Goal: Transaction & Acquisition: Book appointment/travel/reservation

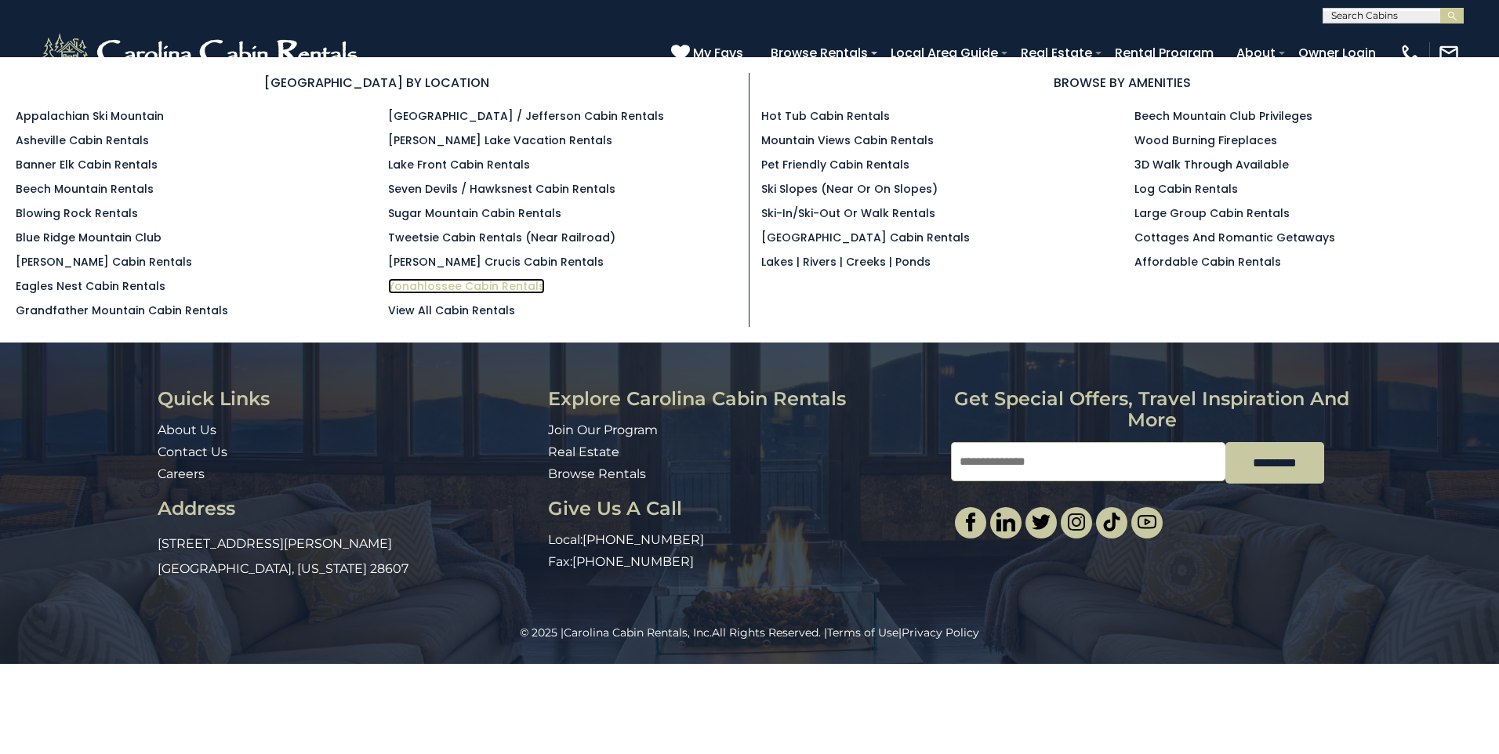
click at [405, 285] on link "Yonahlossee Cabin Rentals" at bounding box center [466, 286] width 157 height 16
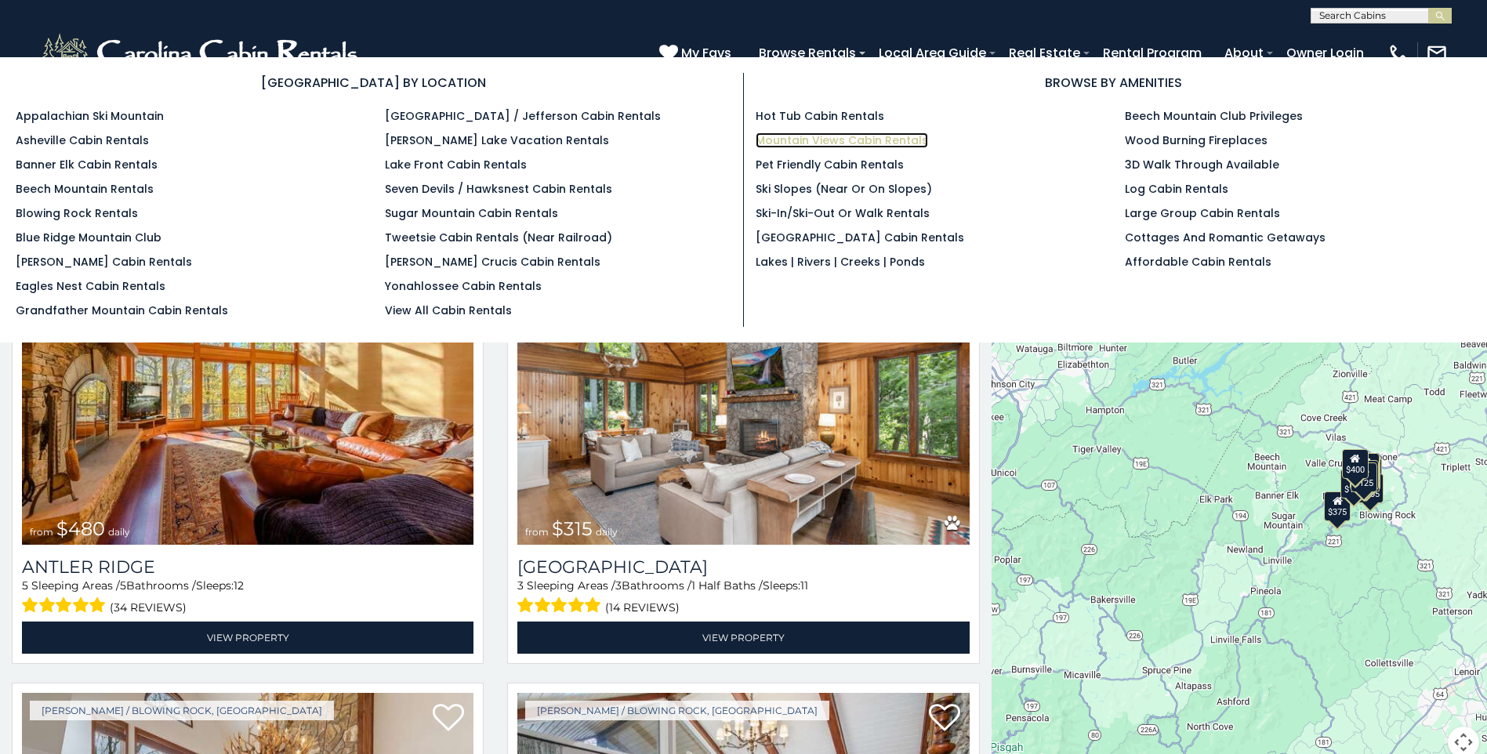
click at [799, 146] on link "Mountain Views Cabin Rentals" at bounding box center [842, 141] width 173 height 16
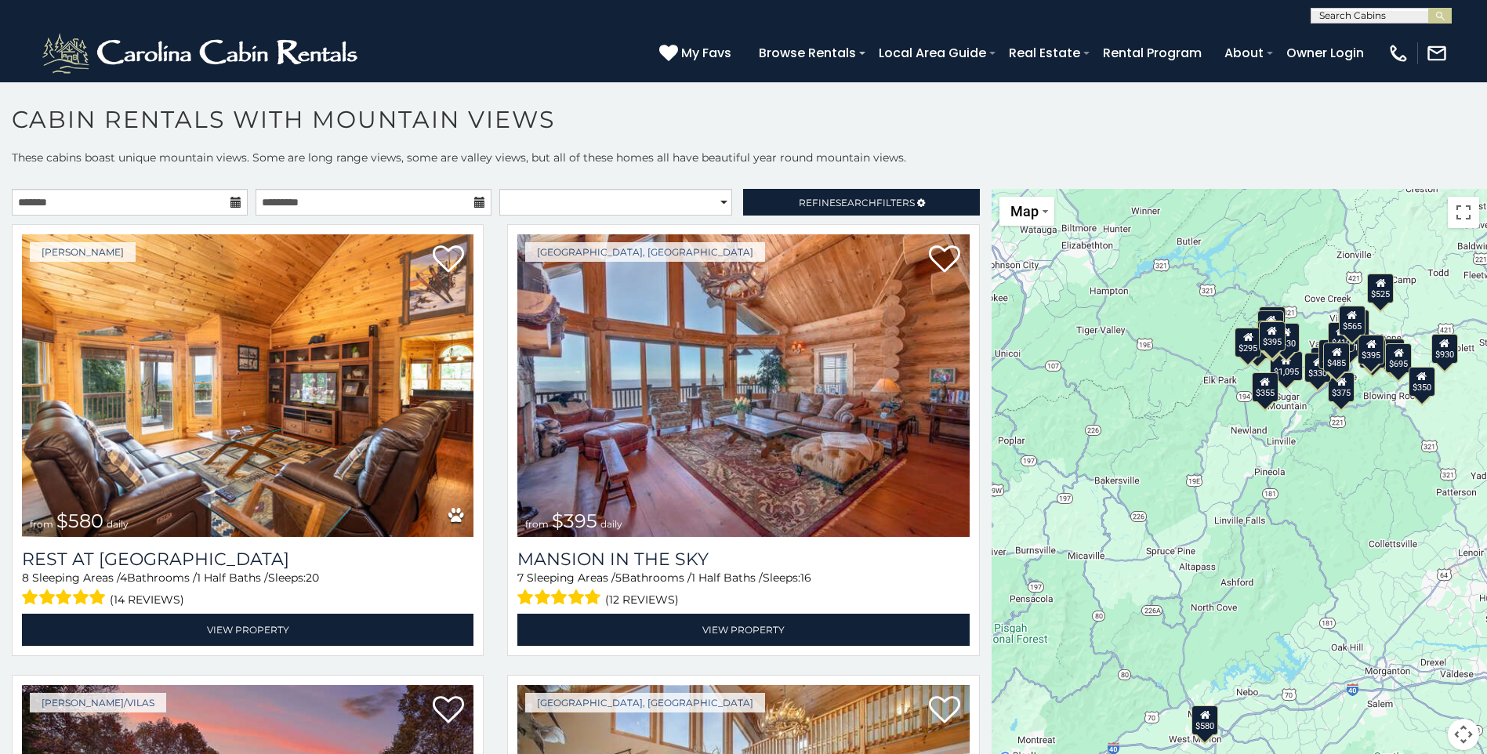
click at [588, 218] on div "**********" at bounding box center [496, 206] width 992 height 35
click at [578, 208] on select "**********" at bounding box center [615, 202] width 233 height 27
select select "**********"
click at [499, 189] on select "**********" at bounding box center [615, 202] width 233 height 27
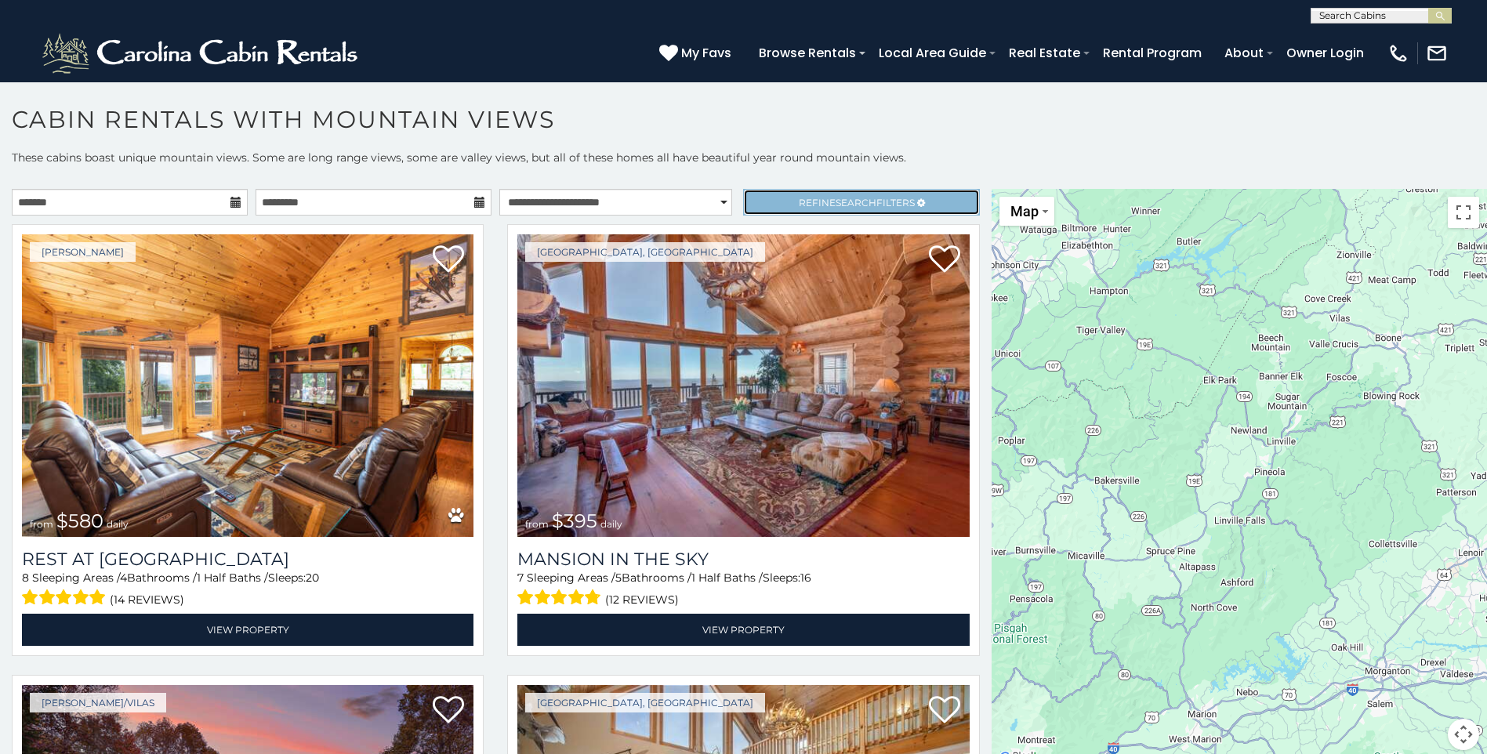
click at [743, 200] on link "Refine Search Filters" at bounding box center [861, 202] width 236 height 27
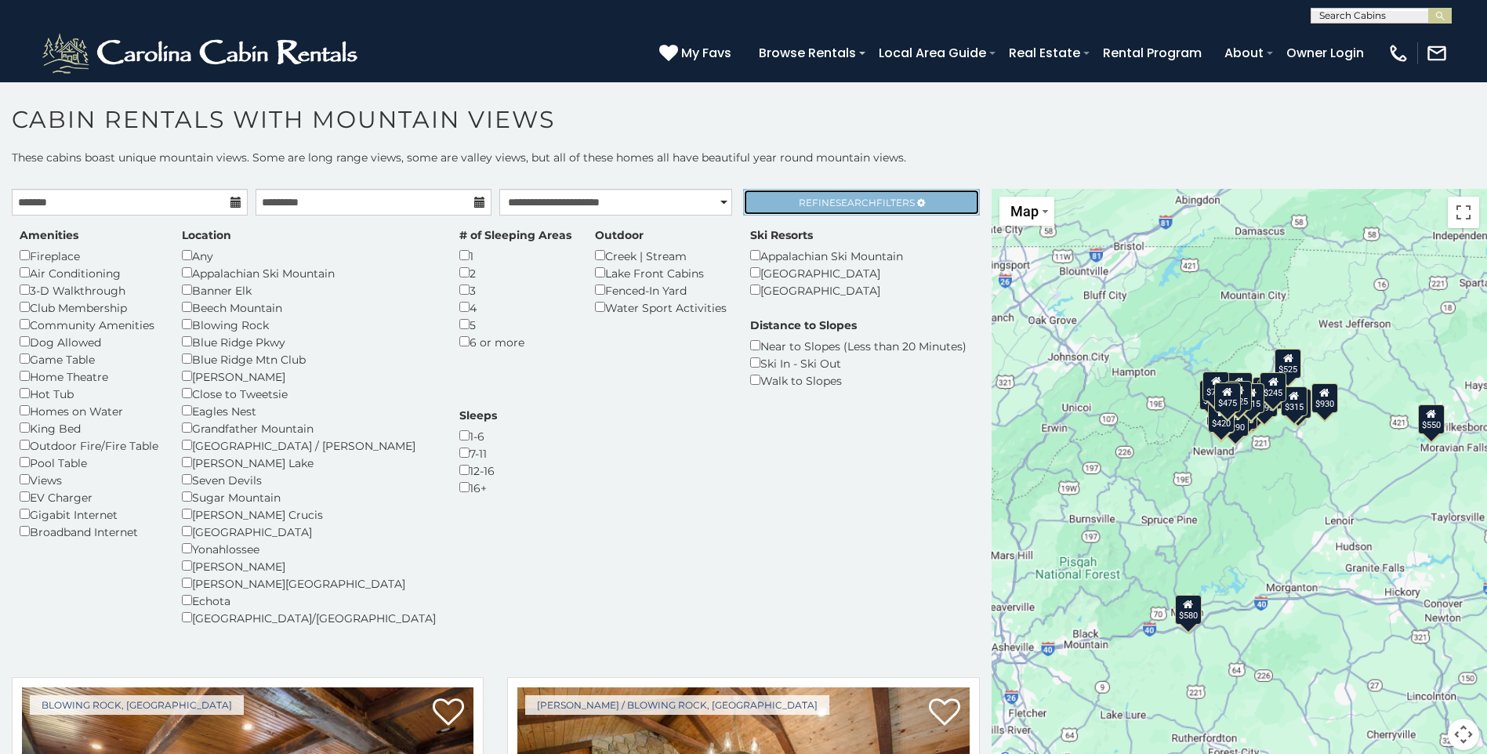
click at [837, 203] on span "Search" at bounding box center [856, 203] width 41 height 12
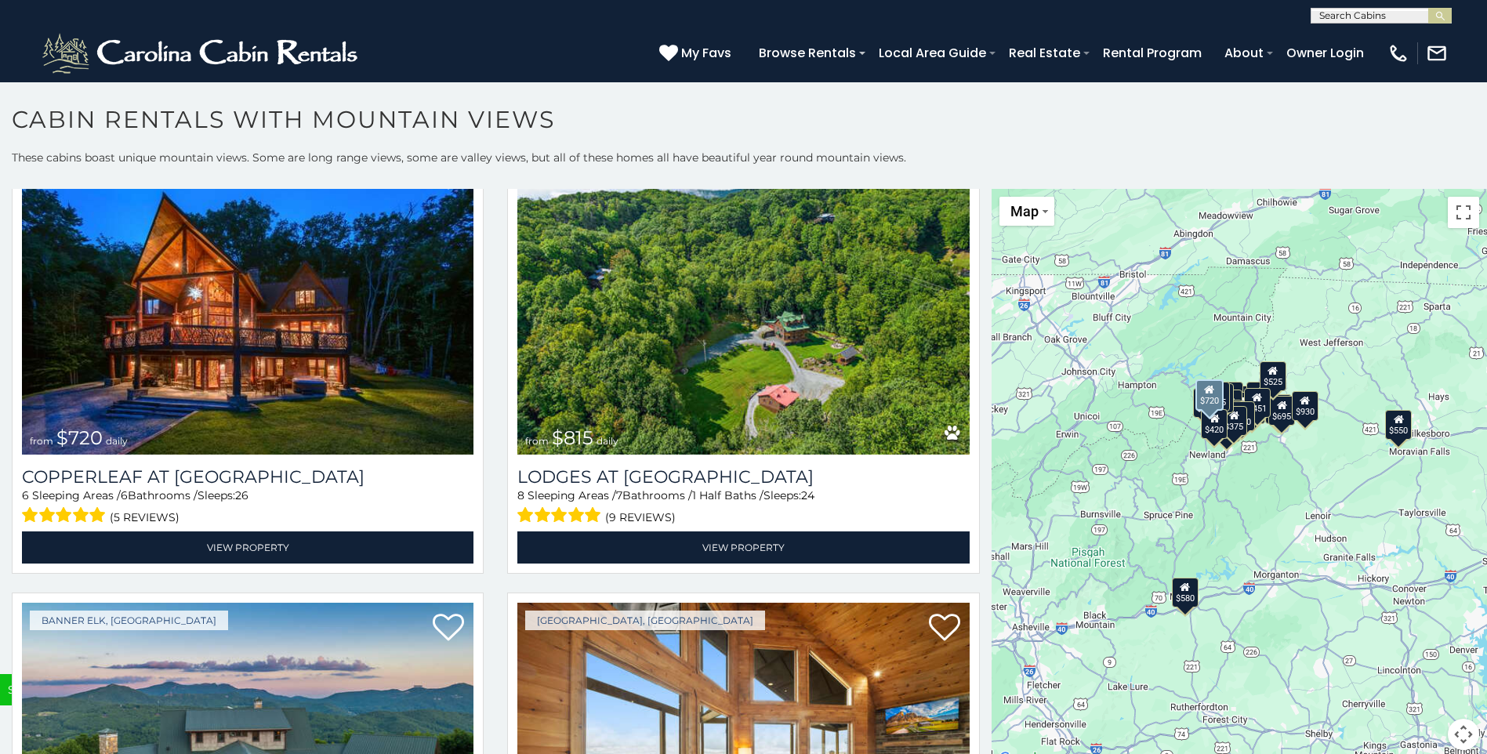
scroll to position [5959, 0]
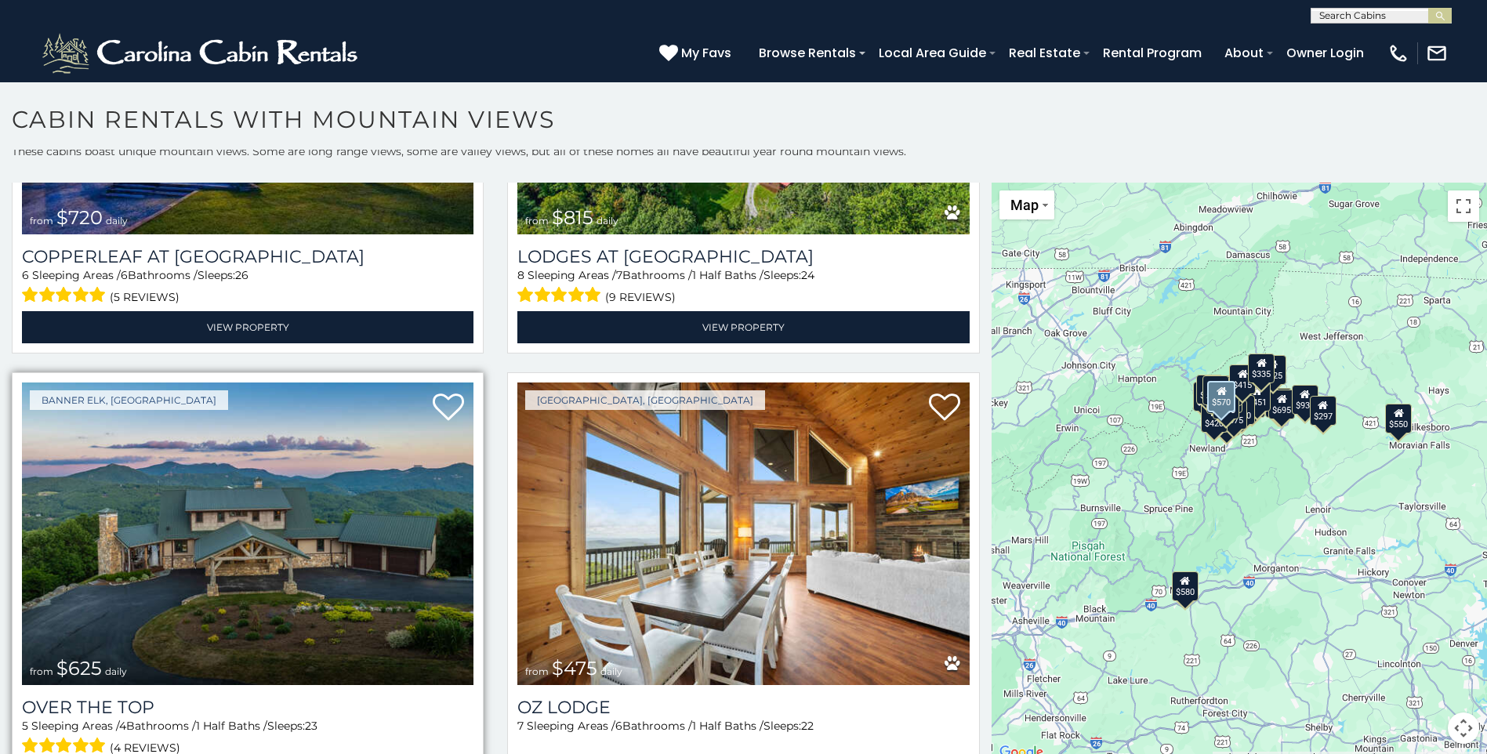
scroll to position [6139, 0]
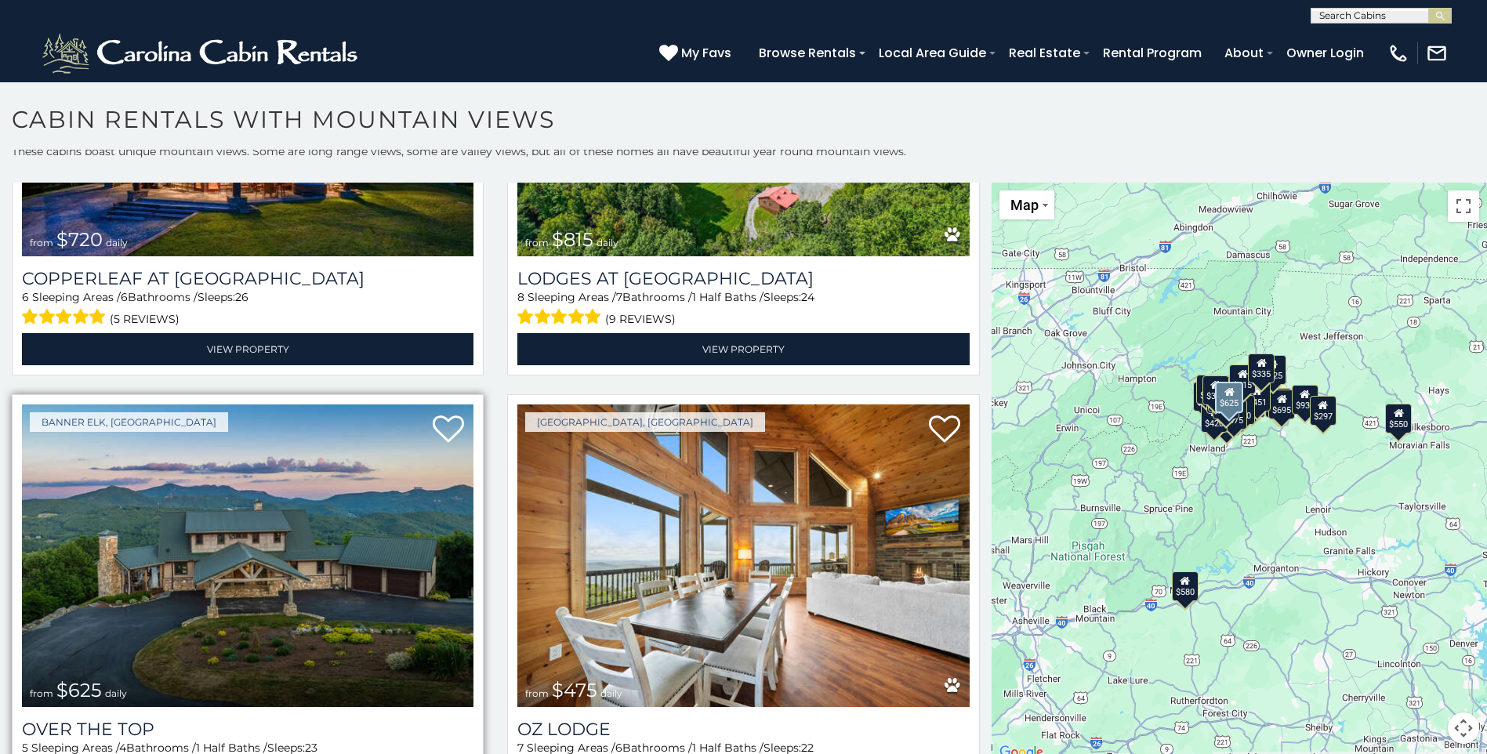
click at [278, 475] on img at bounding box center [248, 556] width 452 height 303
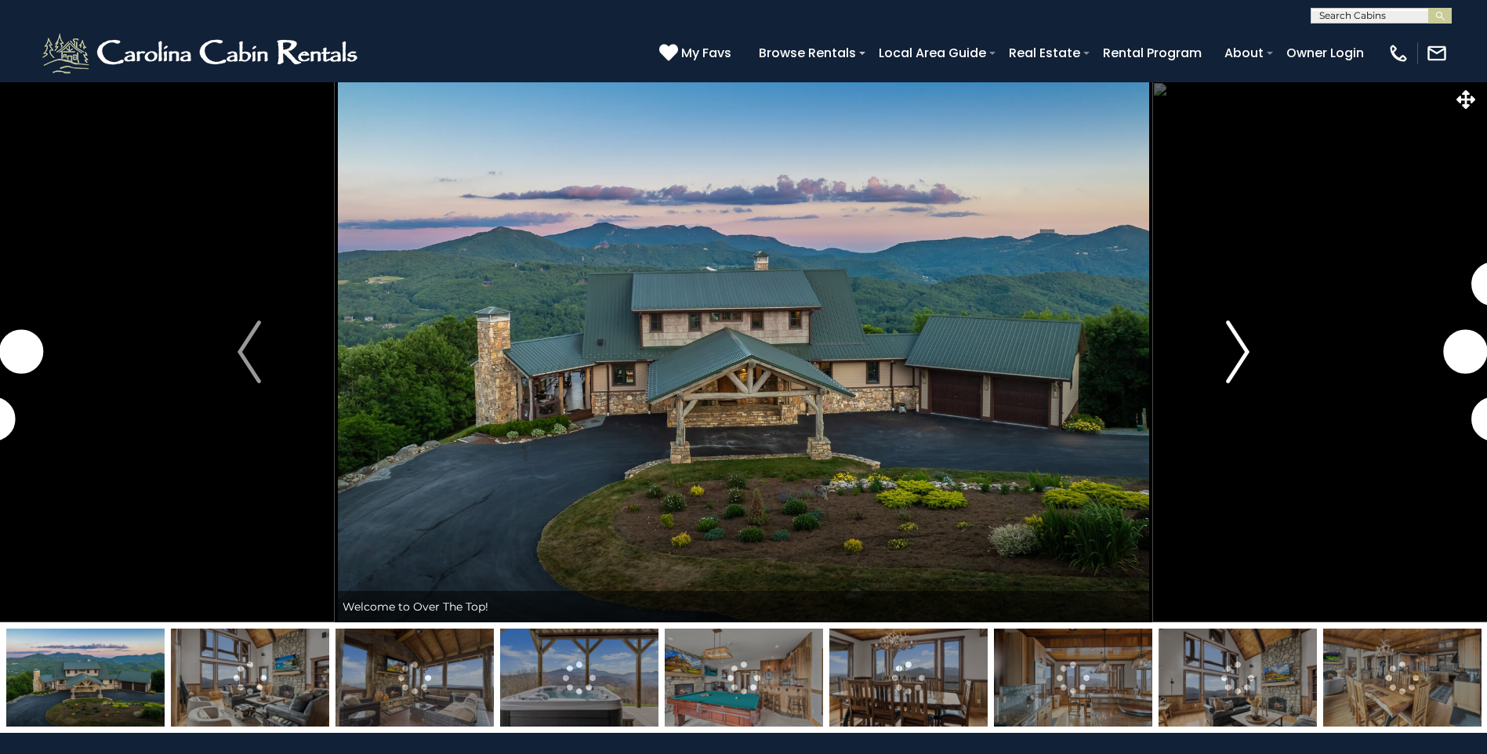
click at [1239, 347] on img "Next" at bounding box center [1238, 352] width 24 height 63
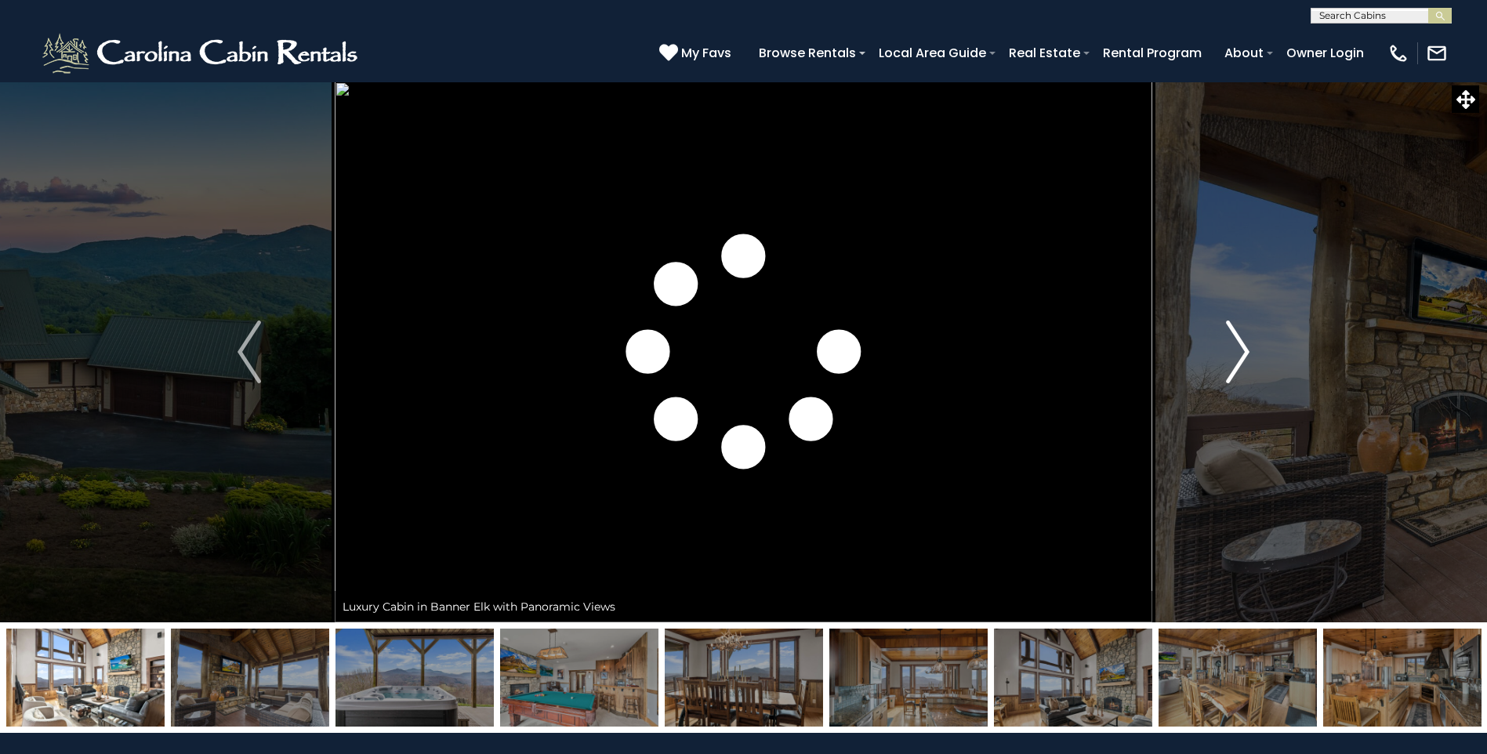
click at [1231, 360] on img "Next" at bounding box center [1238, 352] width 24 height 63
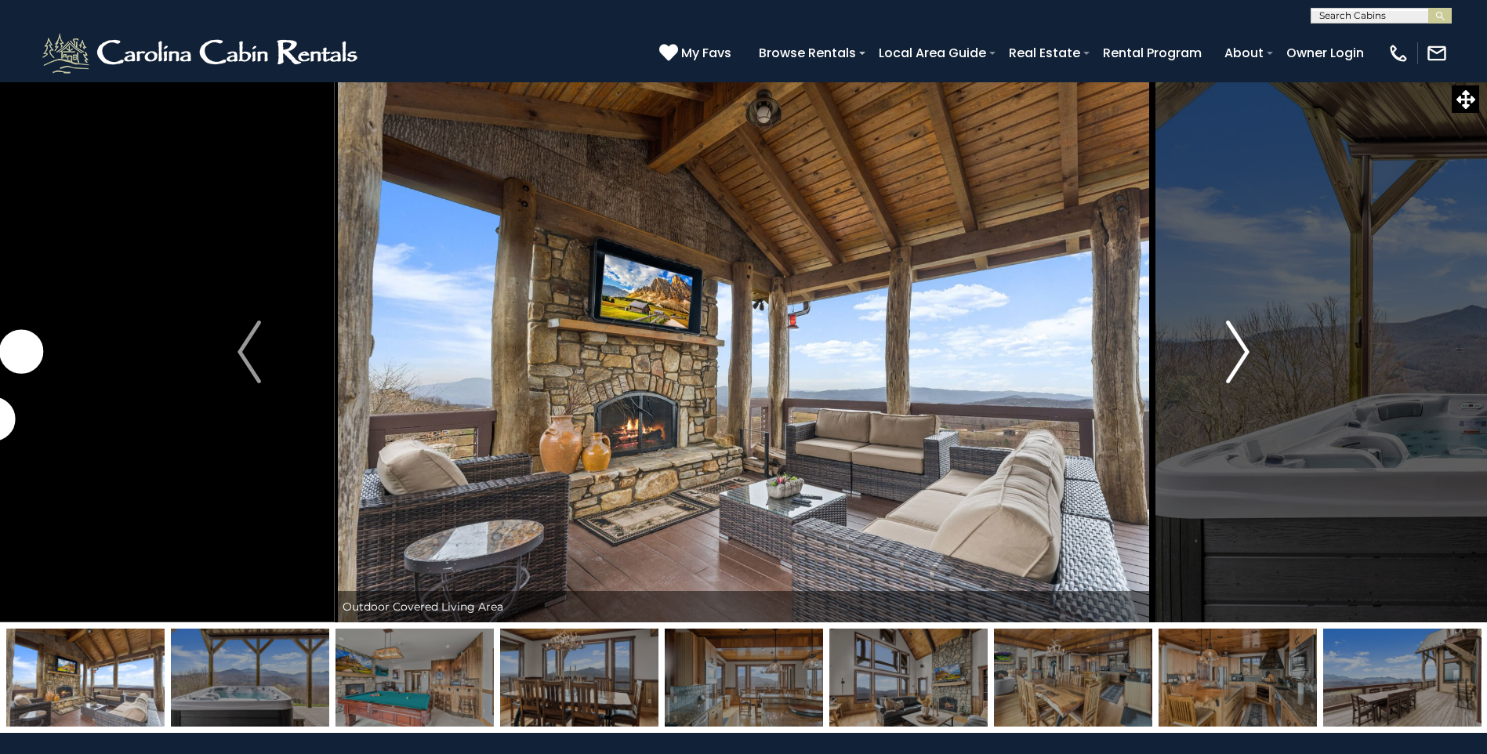
click at [1227, 357] on img "Next" at bounding box center [1238, 352] width 24 height 63
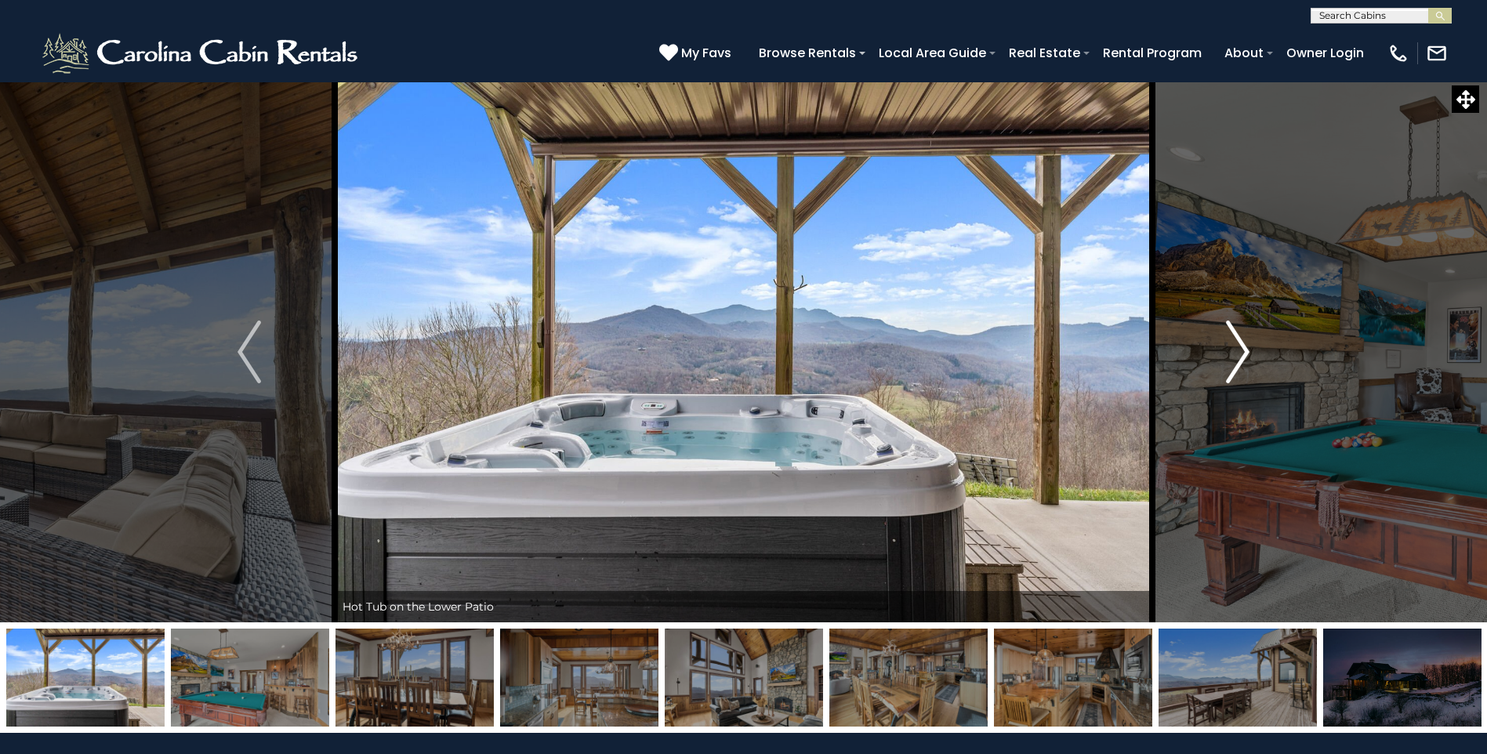
click at [1227, 357] on img "Next" at bounding box center [1238, 352] width 24 height 63
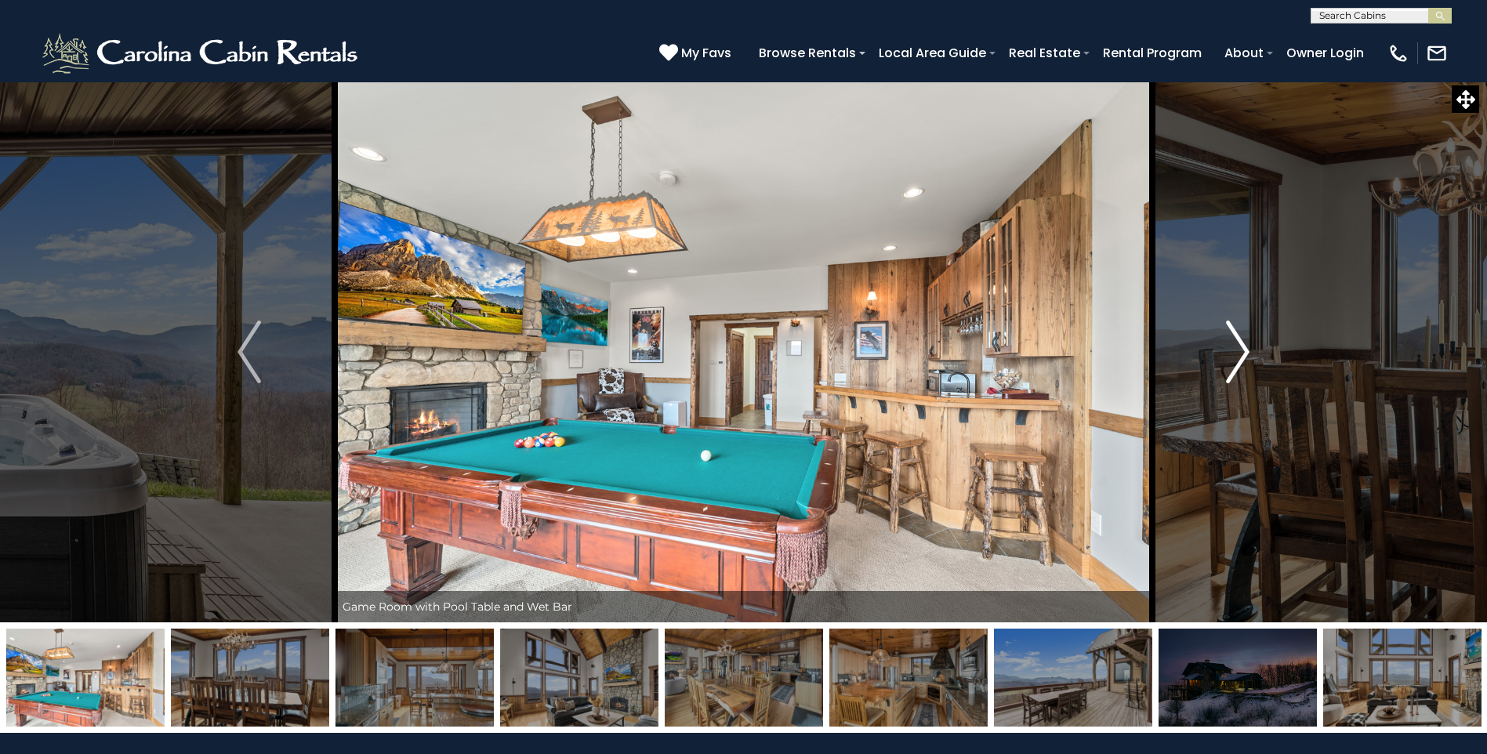
click at [1226, 354] on img "Next" at bounding box center [1238, 352] width 24 height 63
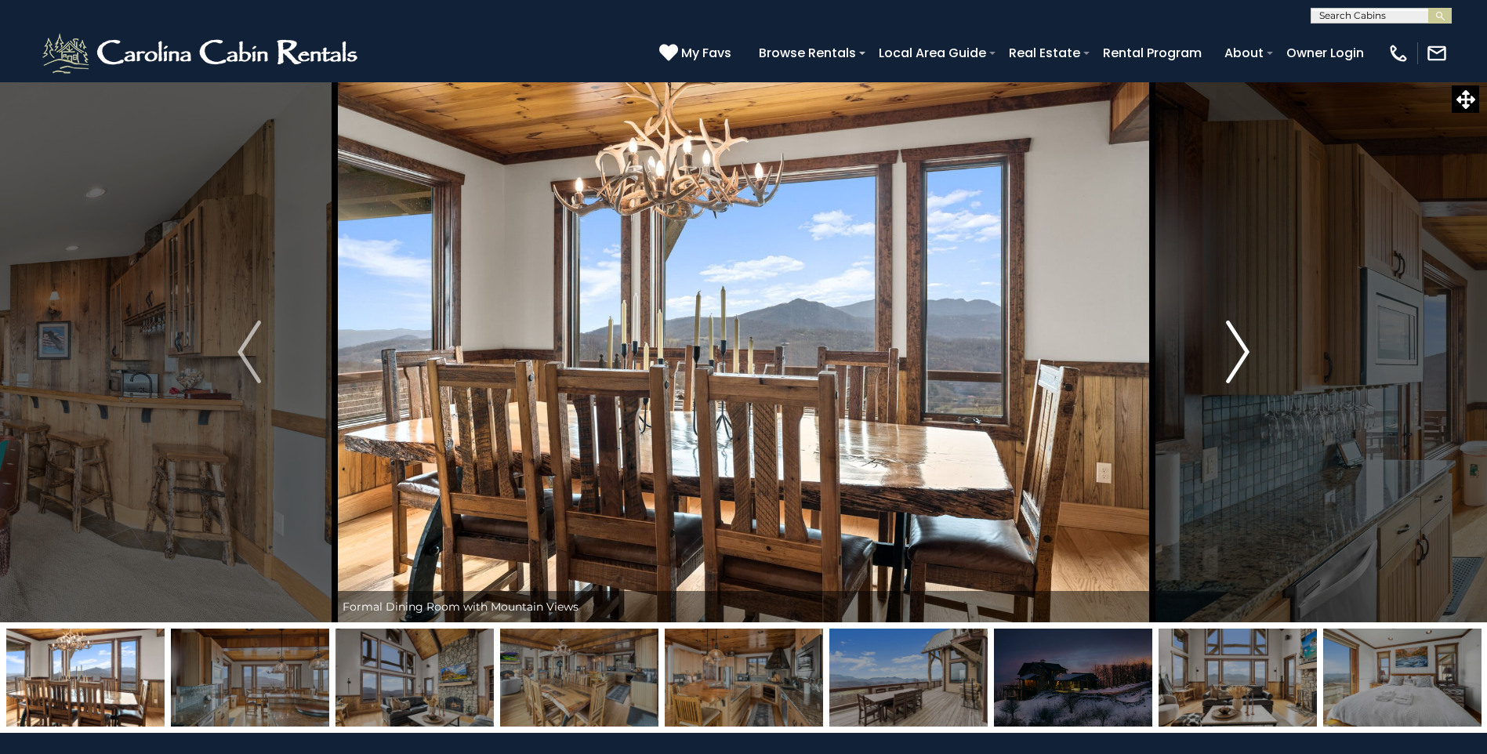
click at [1226, 354] on img "Next" at bounding box center [1238, 352] width 24 height 63
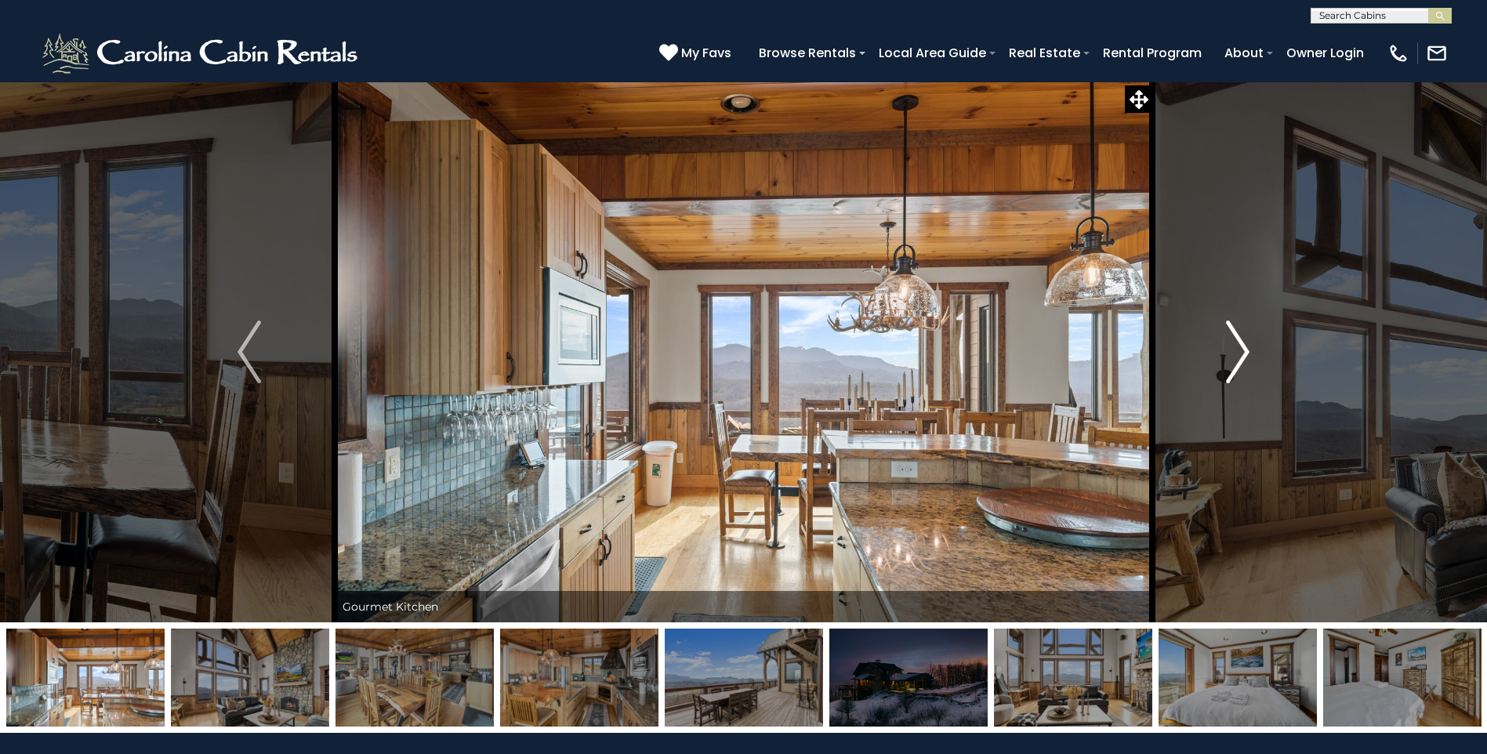
click at [1226, 354] on img "Next" at bounding box center [1238, 352] width 24 height 63
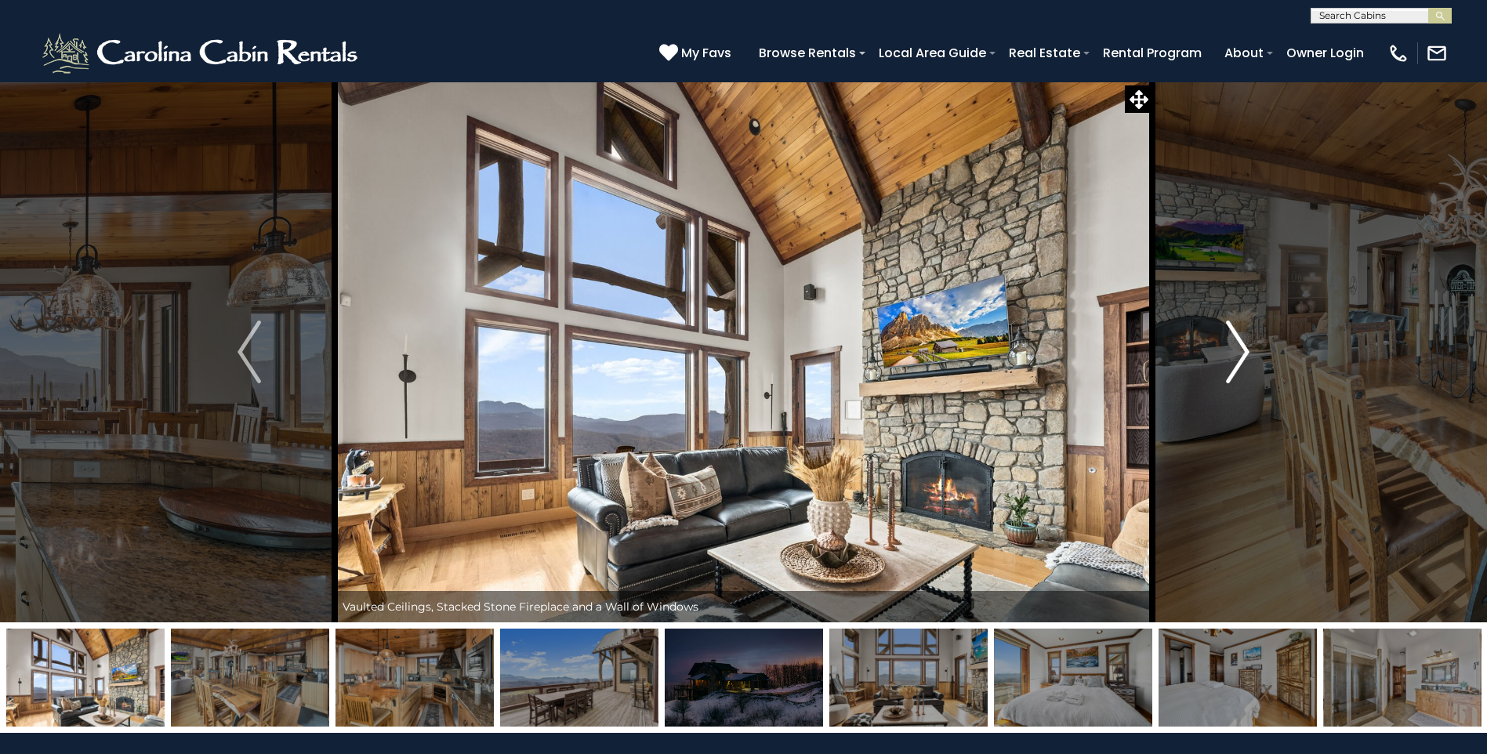
click at [1226, 354] on img "Next" at bounding box center [1238, 352] width 24 height 63
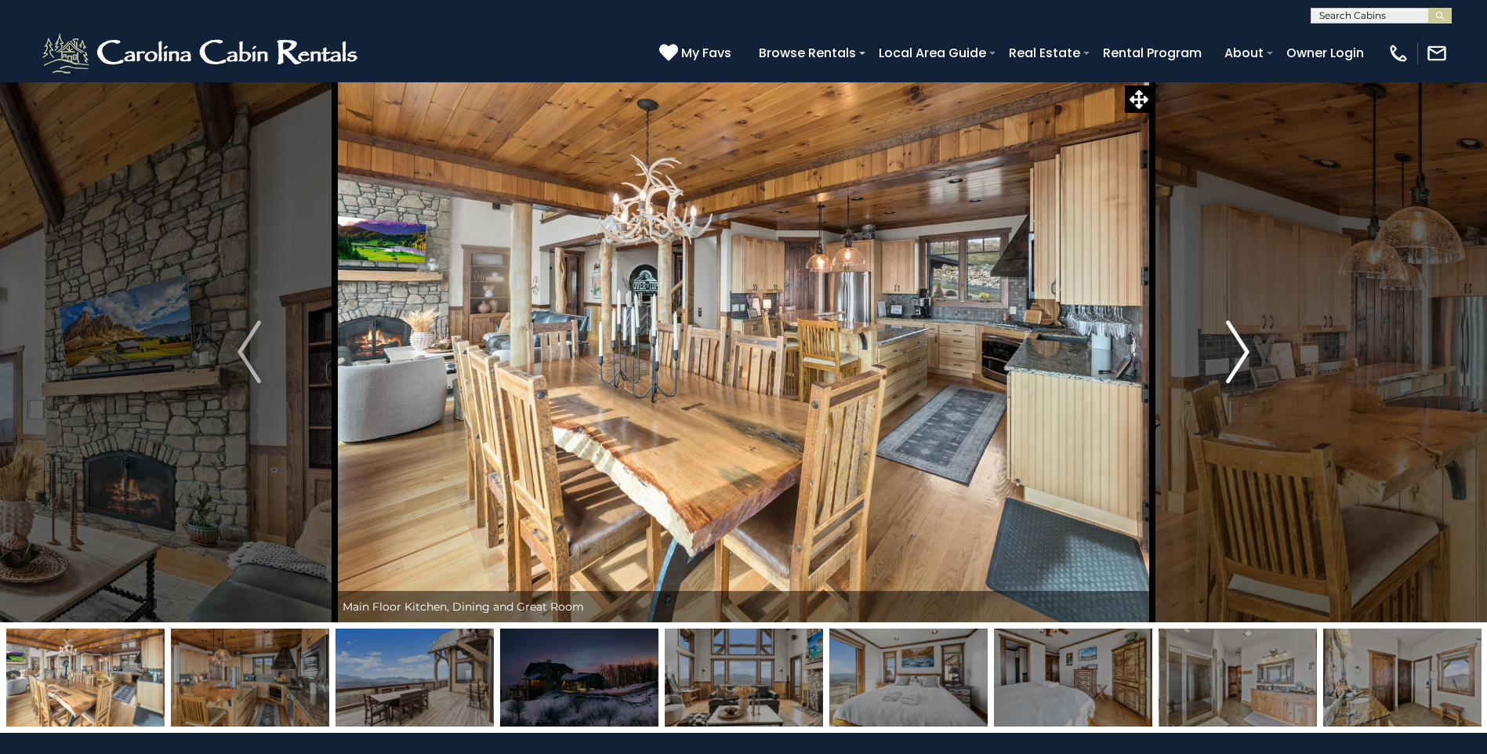
click at [1226, 354] on img "Next" at bounding box center [1238, 352] width 24 height 63
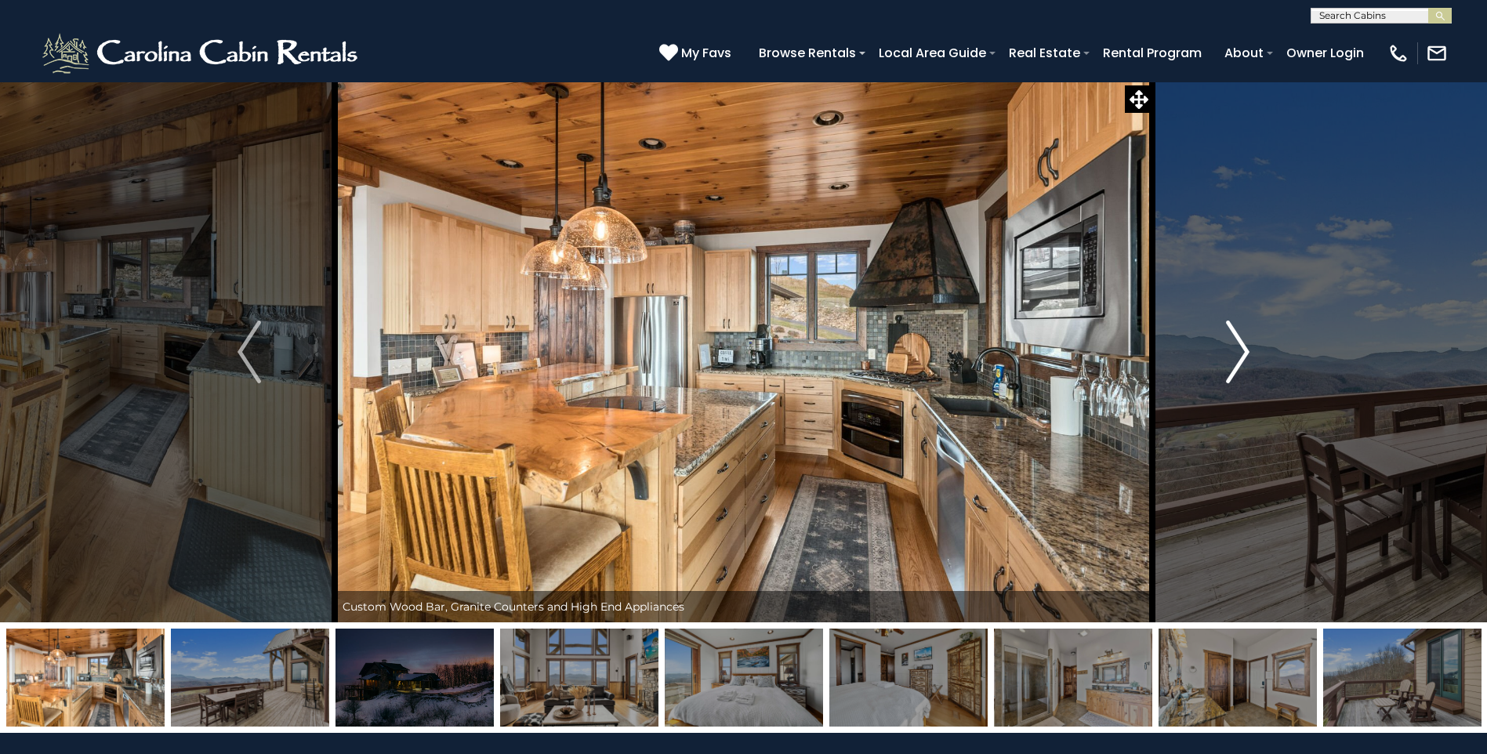
click at [1224, 354] on button "Next" at bounding box center [1238, 352] width 171 height 541
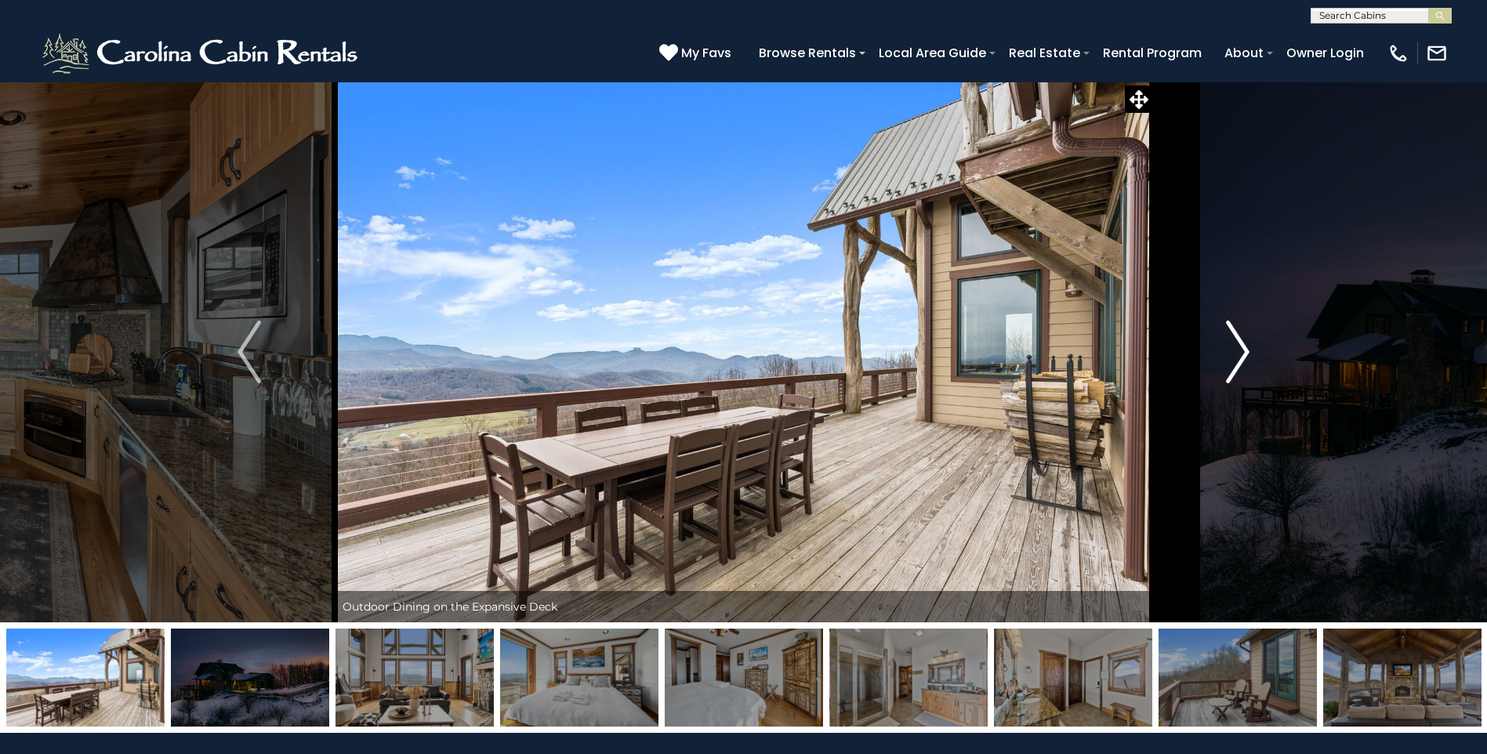
click at [1222, 353] on button "Next" at bounding box center [1238, 352] width 171 height 541
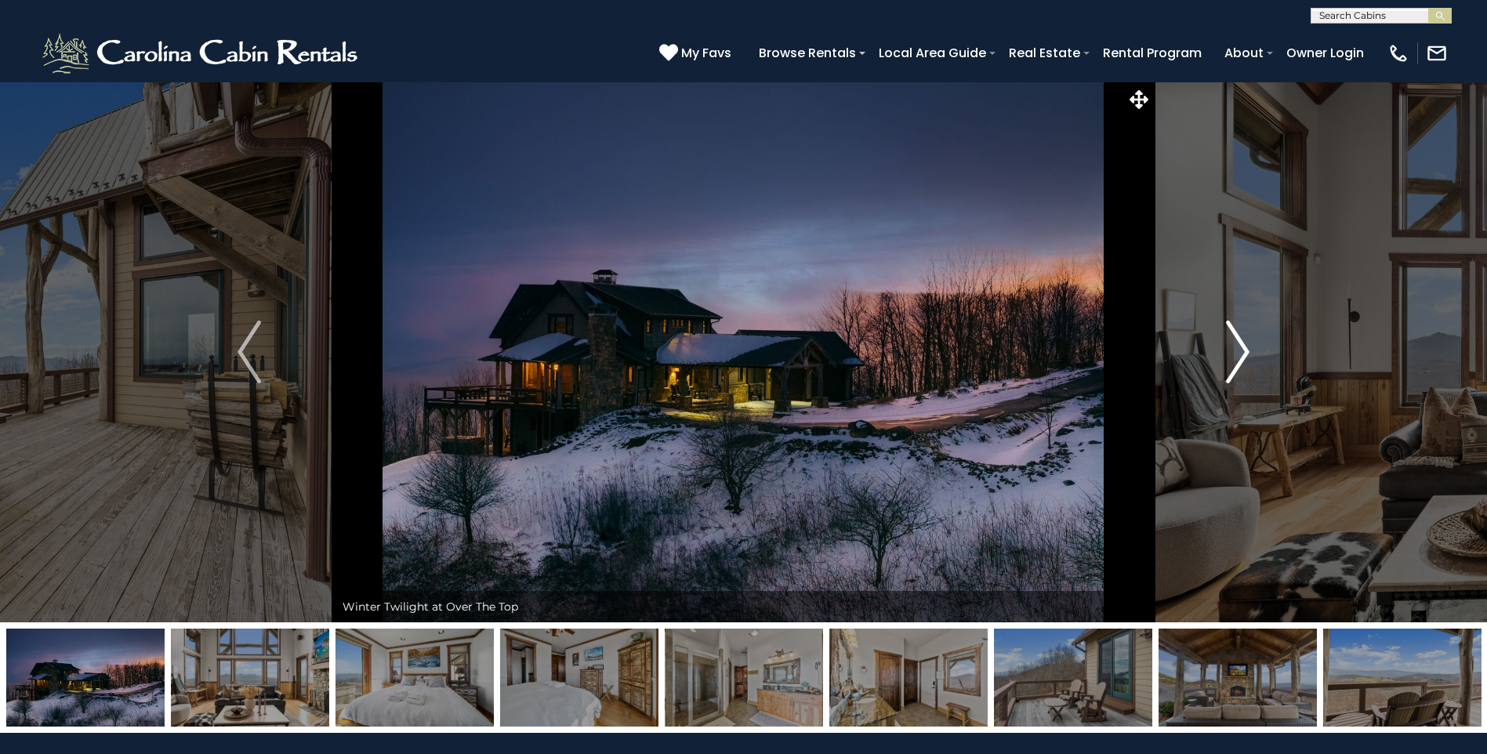
click at [1222, 353] on button "Next" at bounding box center [1238, 352] width 171 height 541
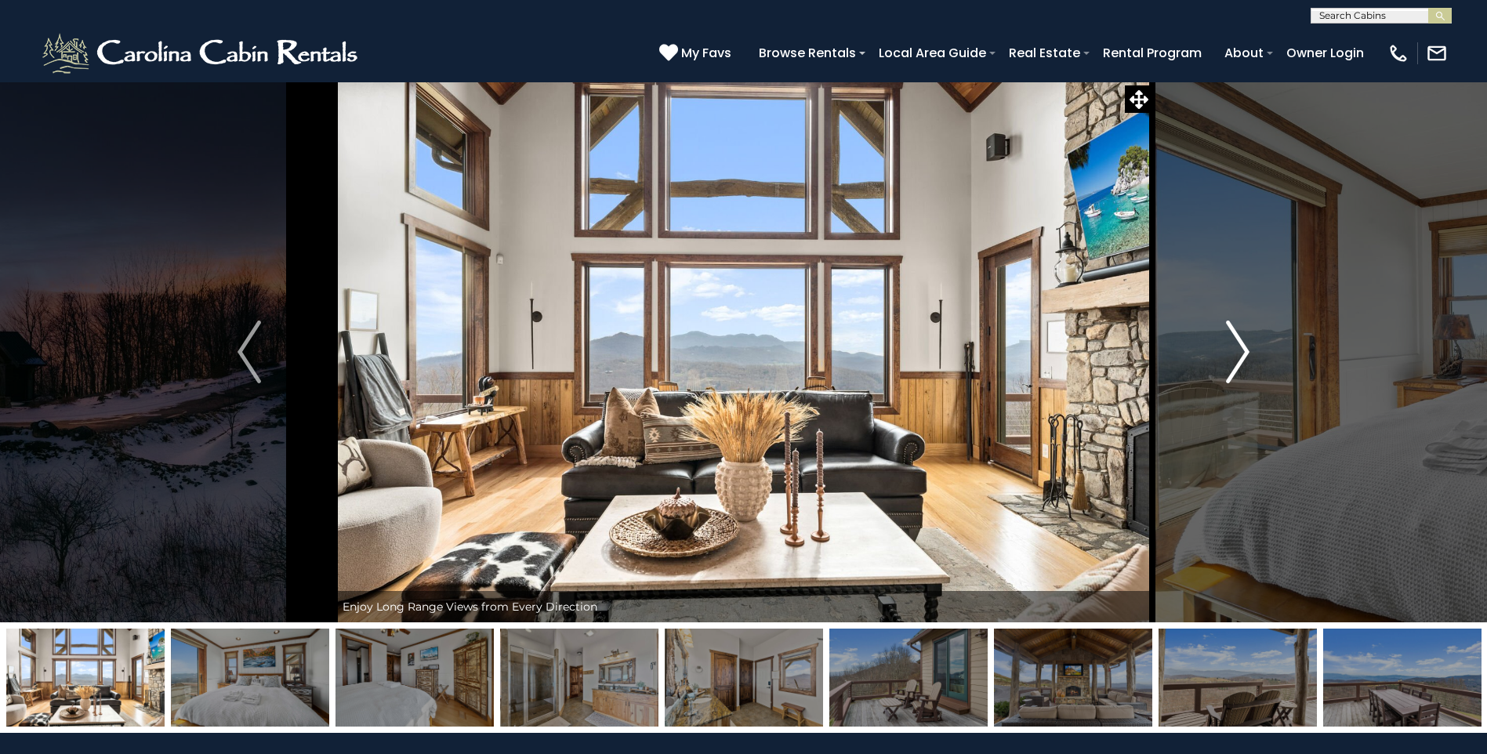
click at [1222, 353] on button "Next" at bounding box center [1238, 352] width 171 height 541
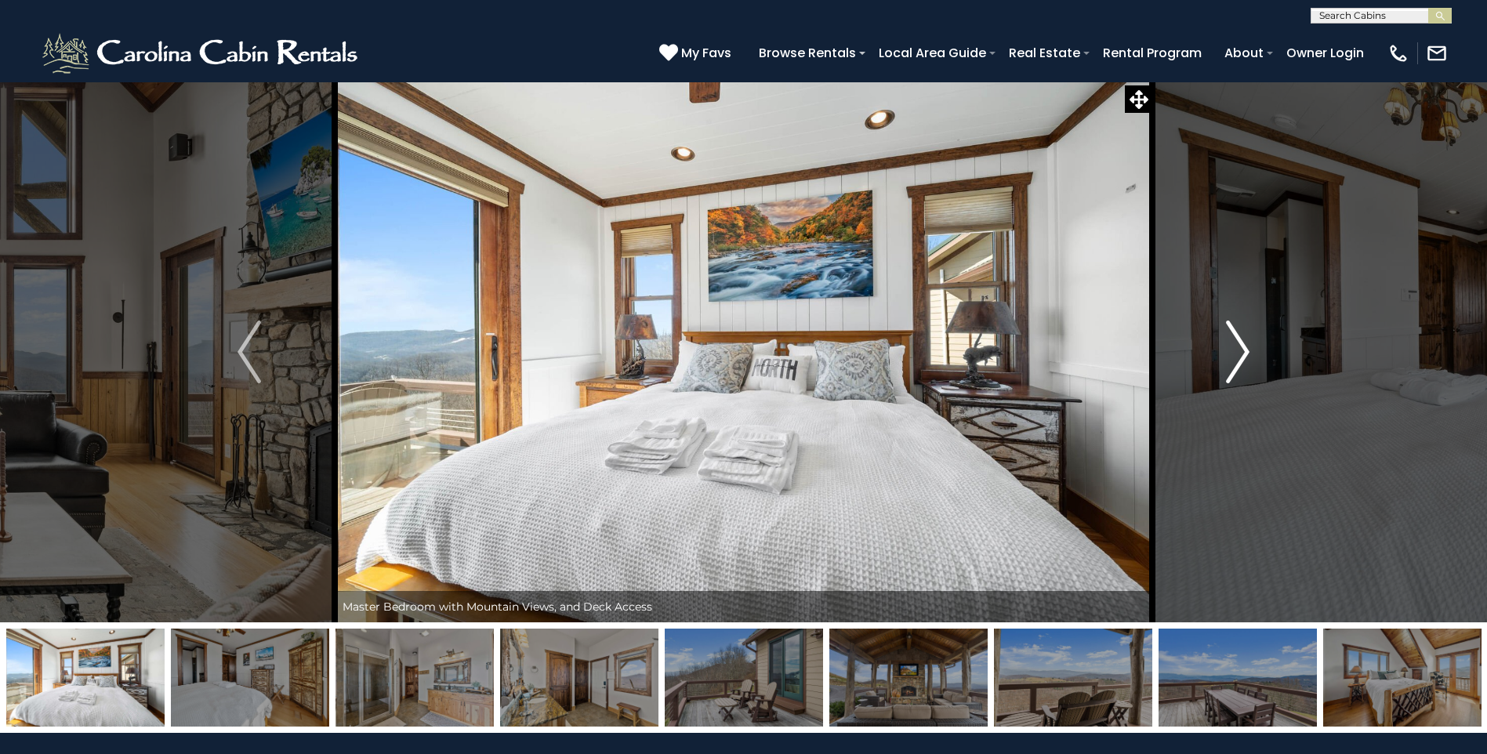
click at [1222, 353] on button "Next" at bounding box center [1238, 352] width 171 height 541
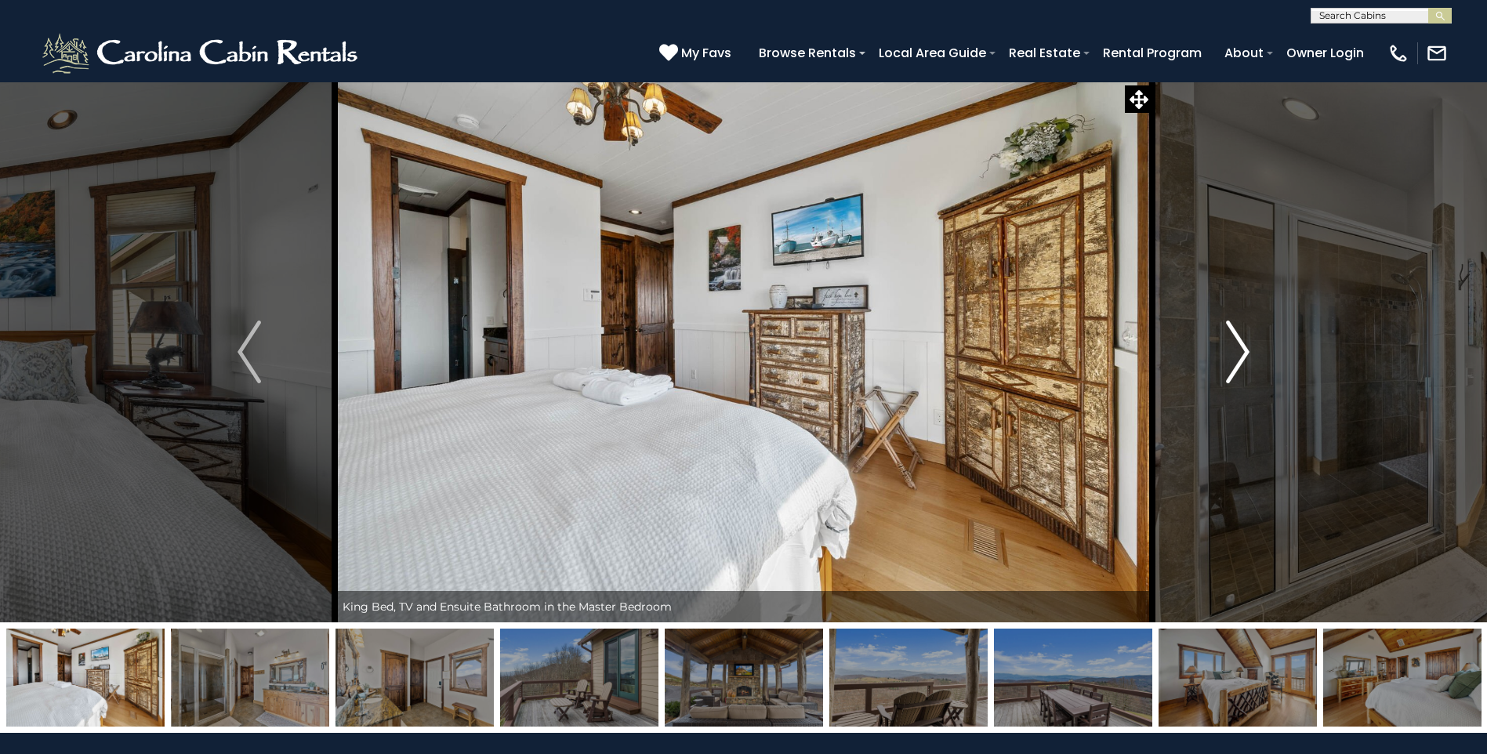
click at [1222, 353] on button "Next" at bounding box center [1238, 352] width 171 height 541
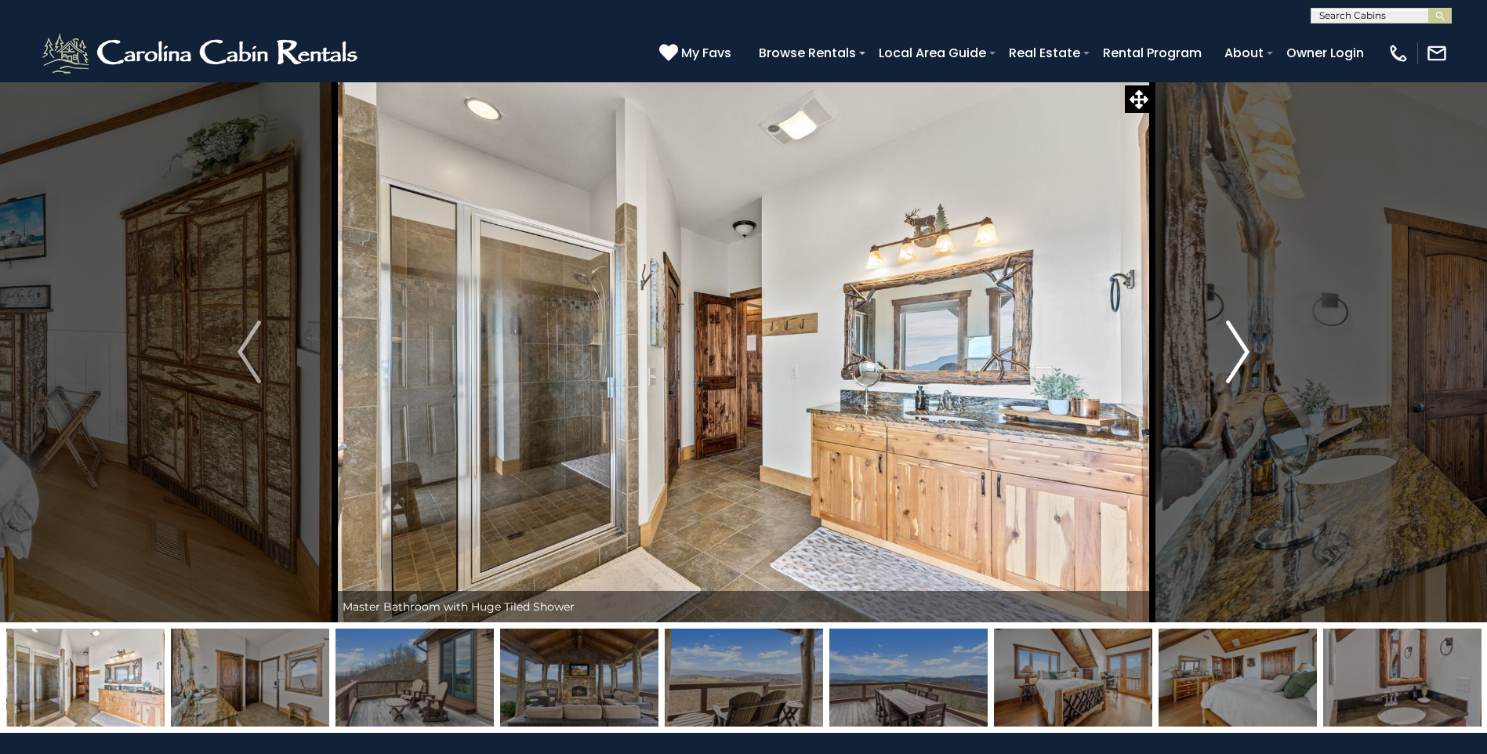
click at [1222, 353] on button "Next" at bounding box center [1238, 352] width 171 height 541
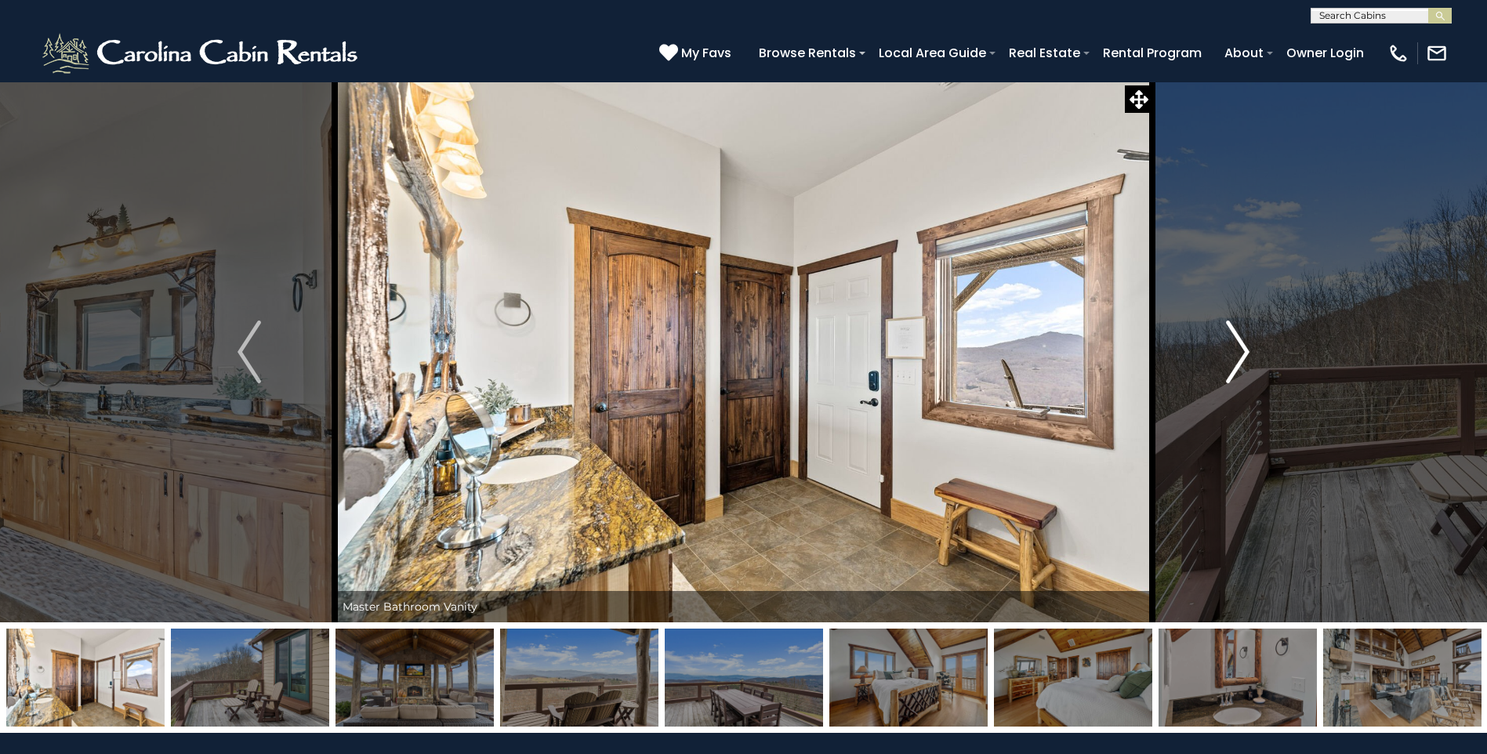
click at [1222, 353] on button "Next" at bounding box center [1238, 352] width 171 height 541
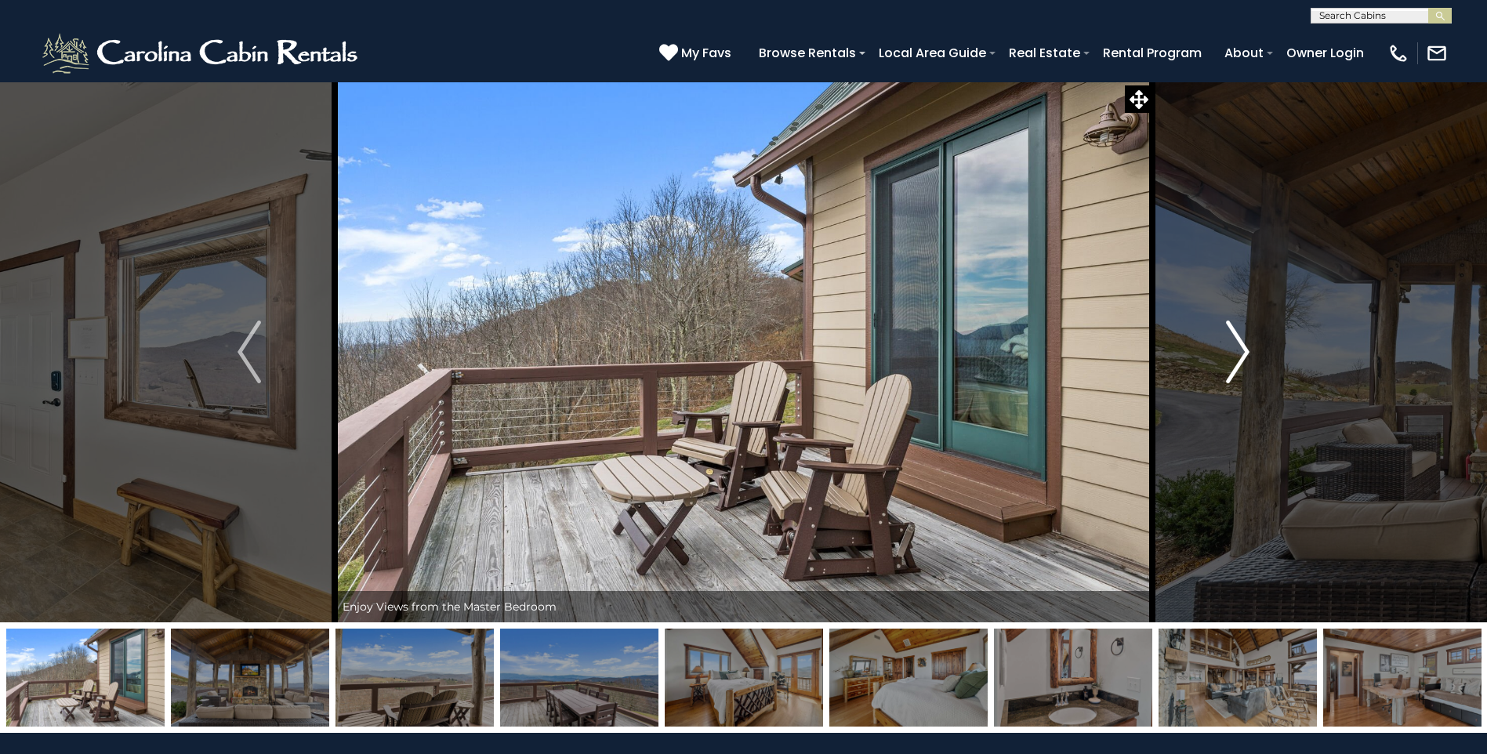
click at [1222, 353] on button "Next" at bounding box center [1238, 352] width 171 height 541
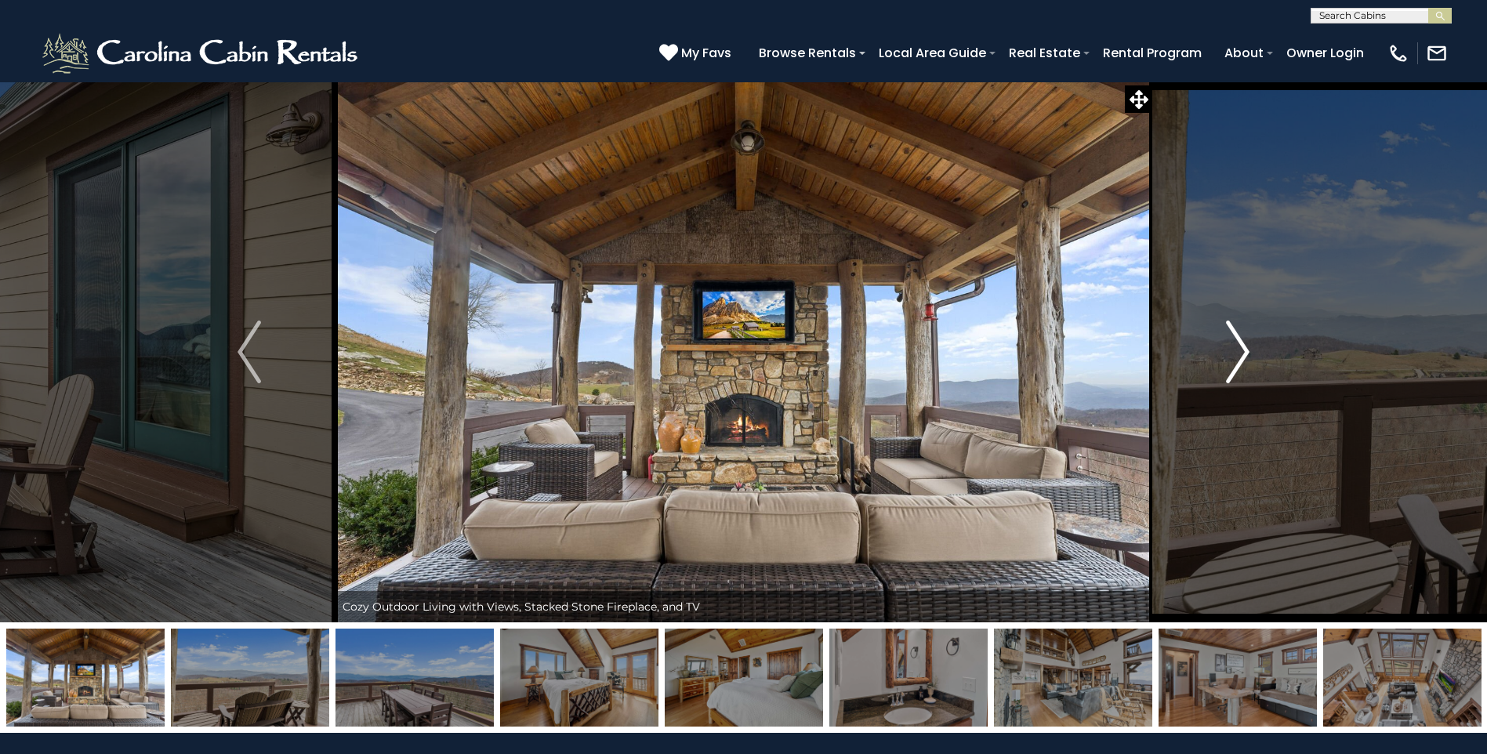
click at [1222, 353] on button "Next" at bounding box center [1238, 352] width 171 height 541
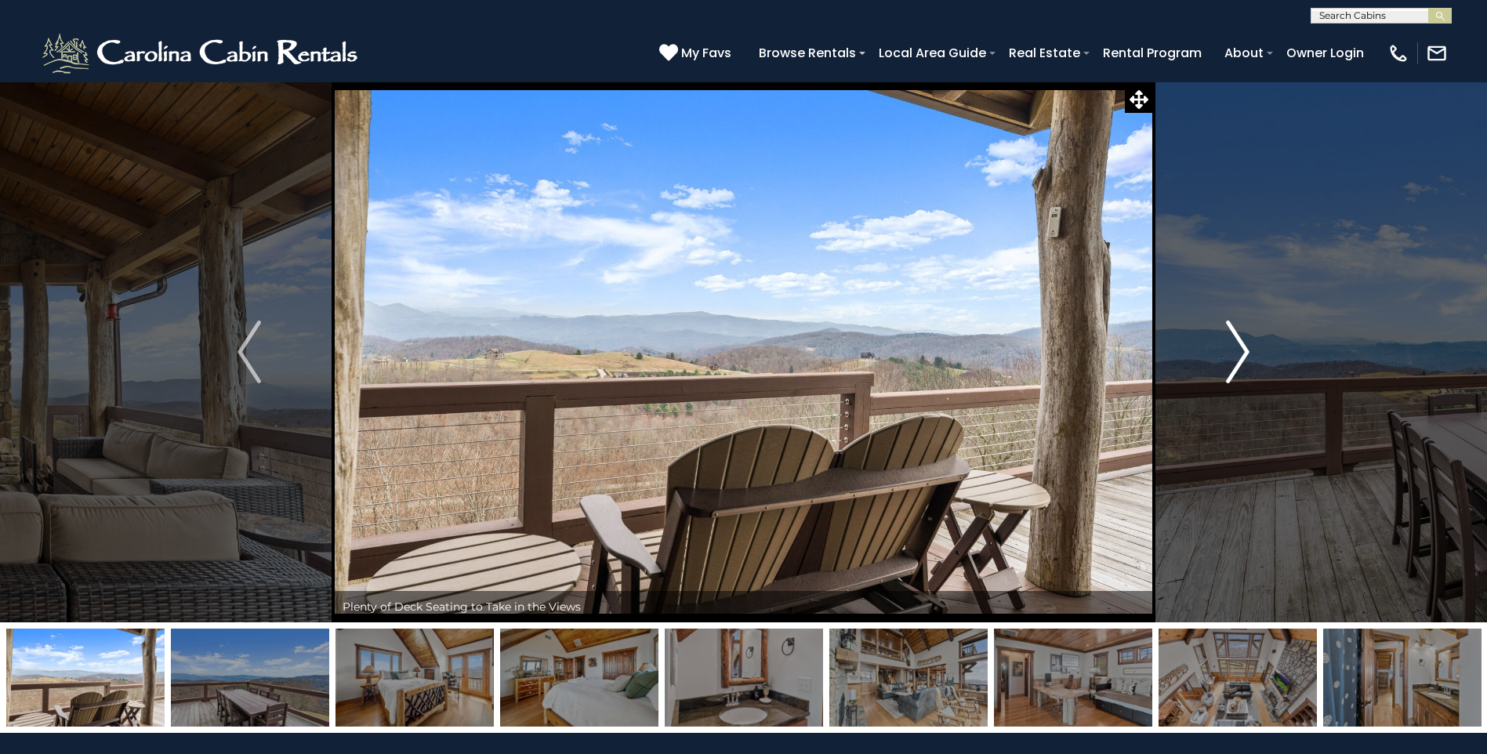
click at [1222, 353] on button "Next" at bounding box center [1238, 352] width 171 height 541
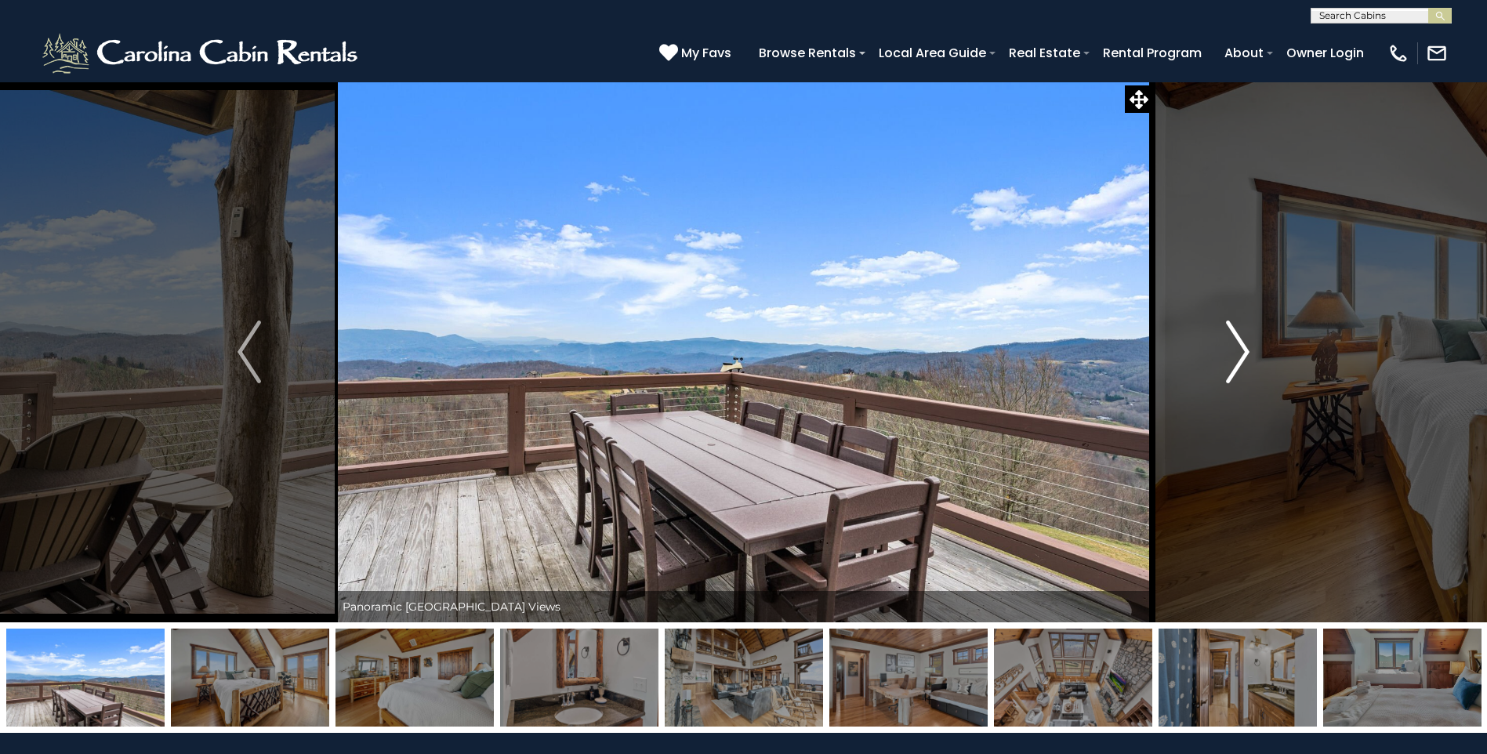
click at [1221, 353] on button "Next" at bounding box center [1238, 352] width 171 height 541
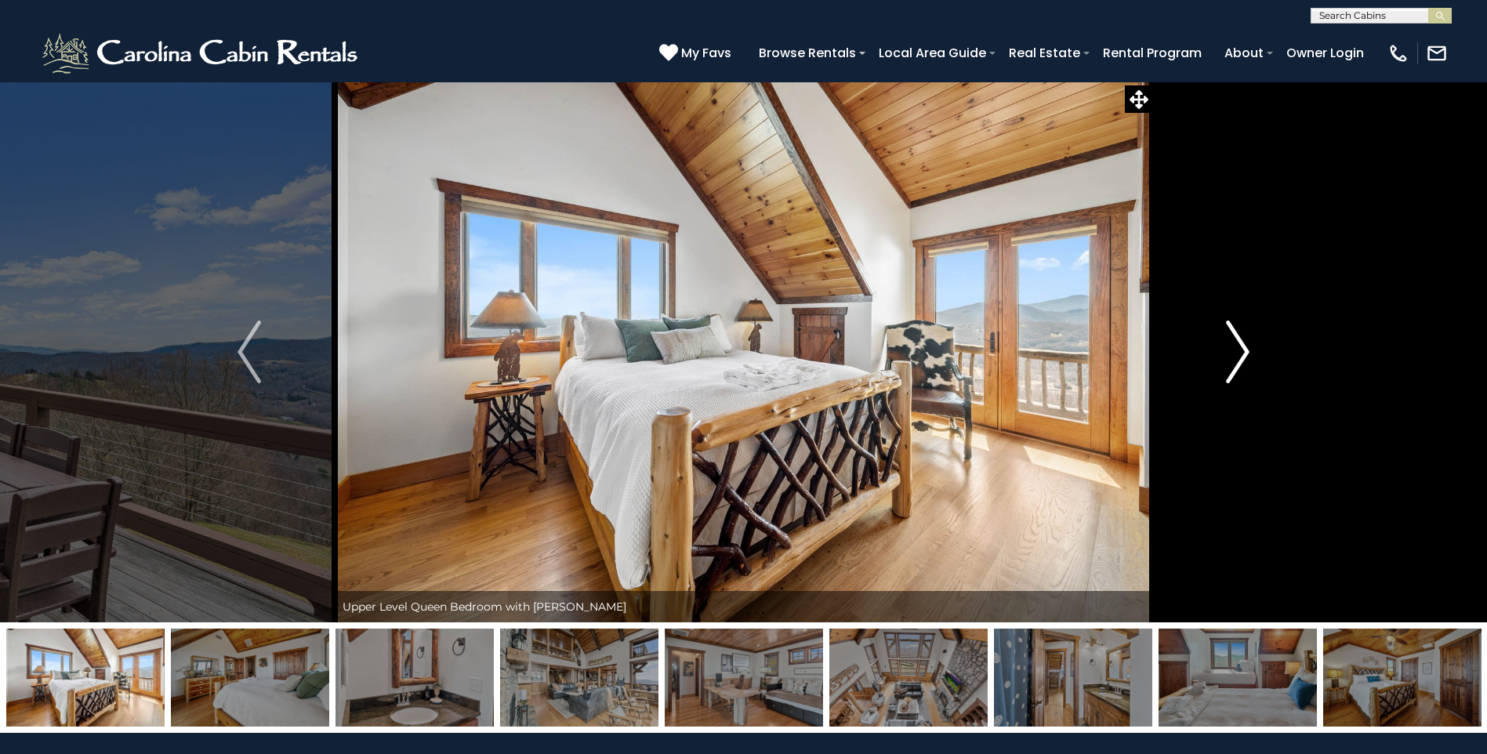
click at [1219, 352] on button "Next" at bounding box center [1238, 352] width 171 height 541
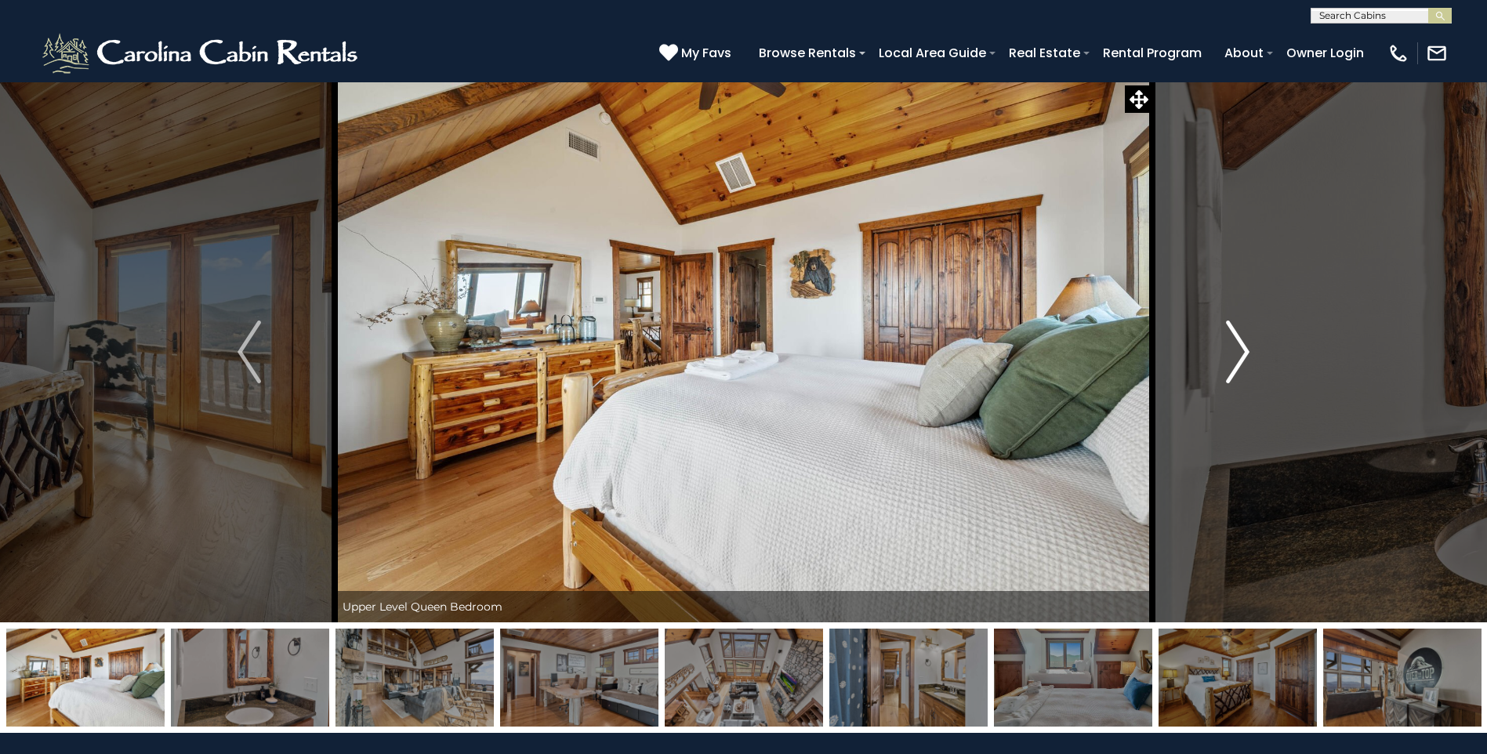
click at [1219, 352] on button "Next" at bounding box center [1238, 352] width 171 height 541
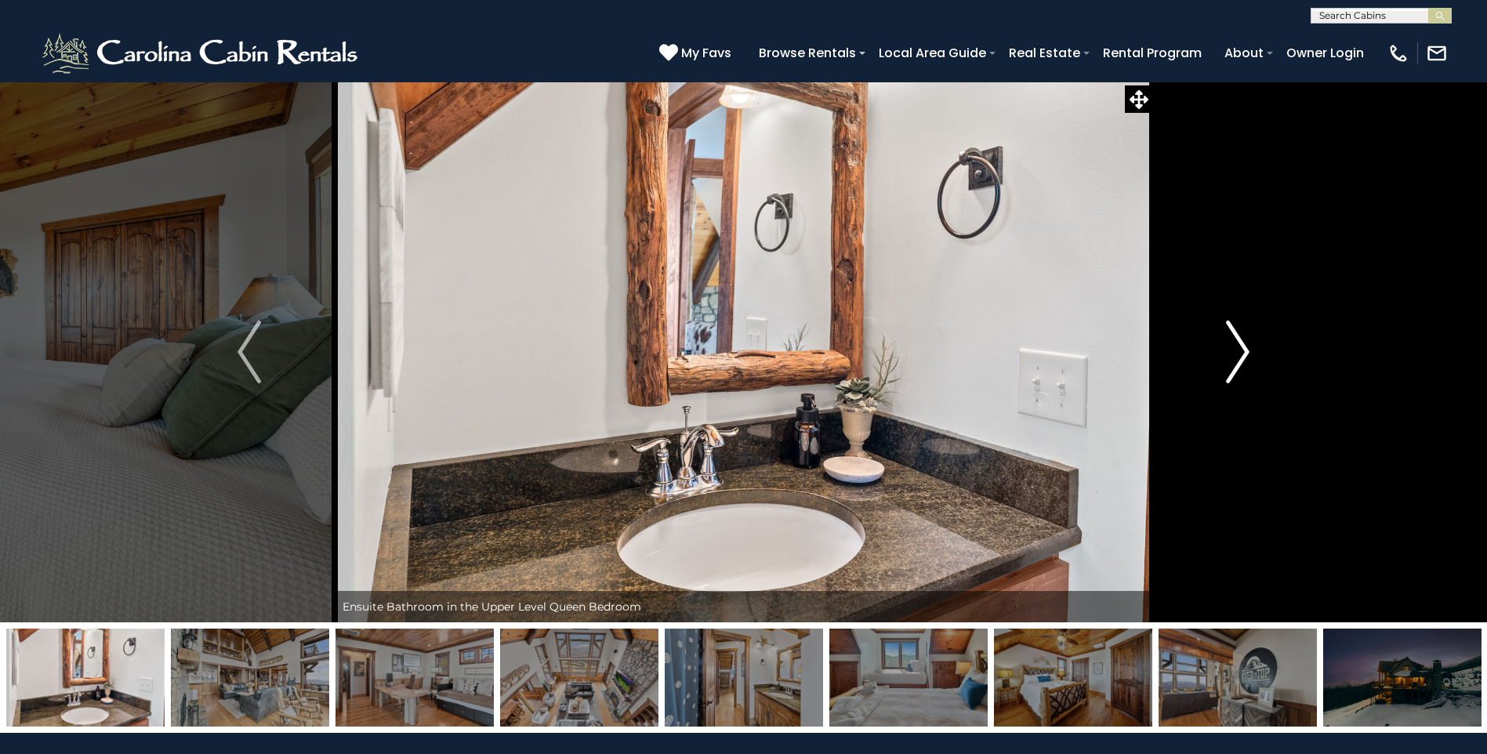
click at [1218, 352] on button "Next" at bounding box center [1238, 352] width 171 height 541
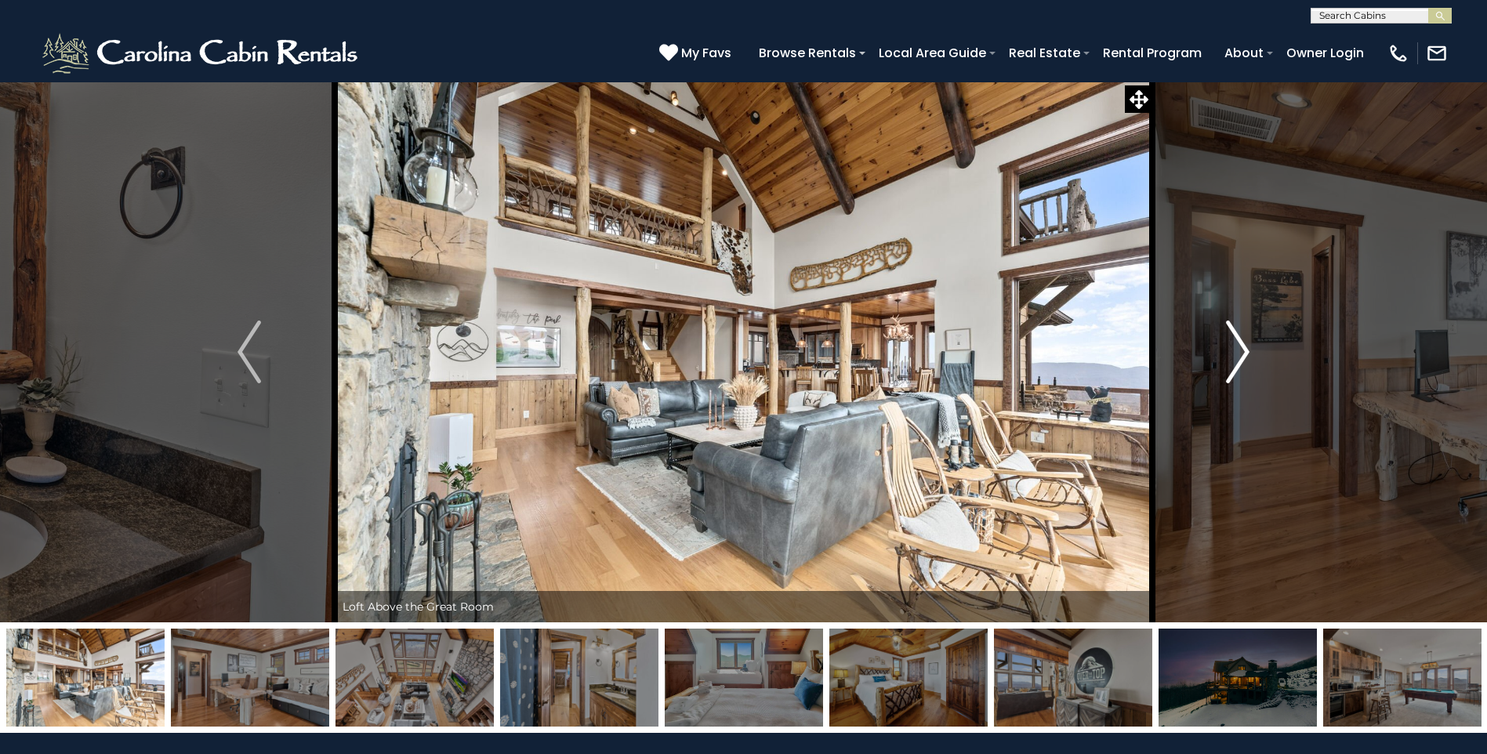
click at [1217, 351] on button "Next" at bounding box center [1238, 352] width 171 height 541
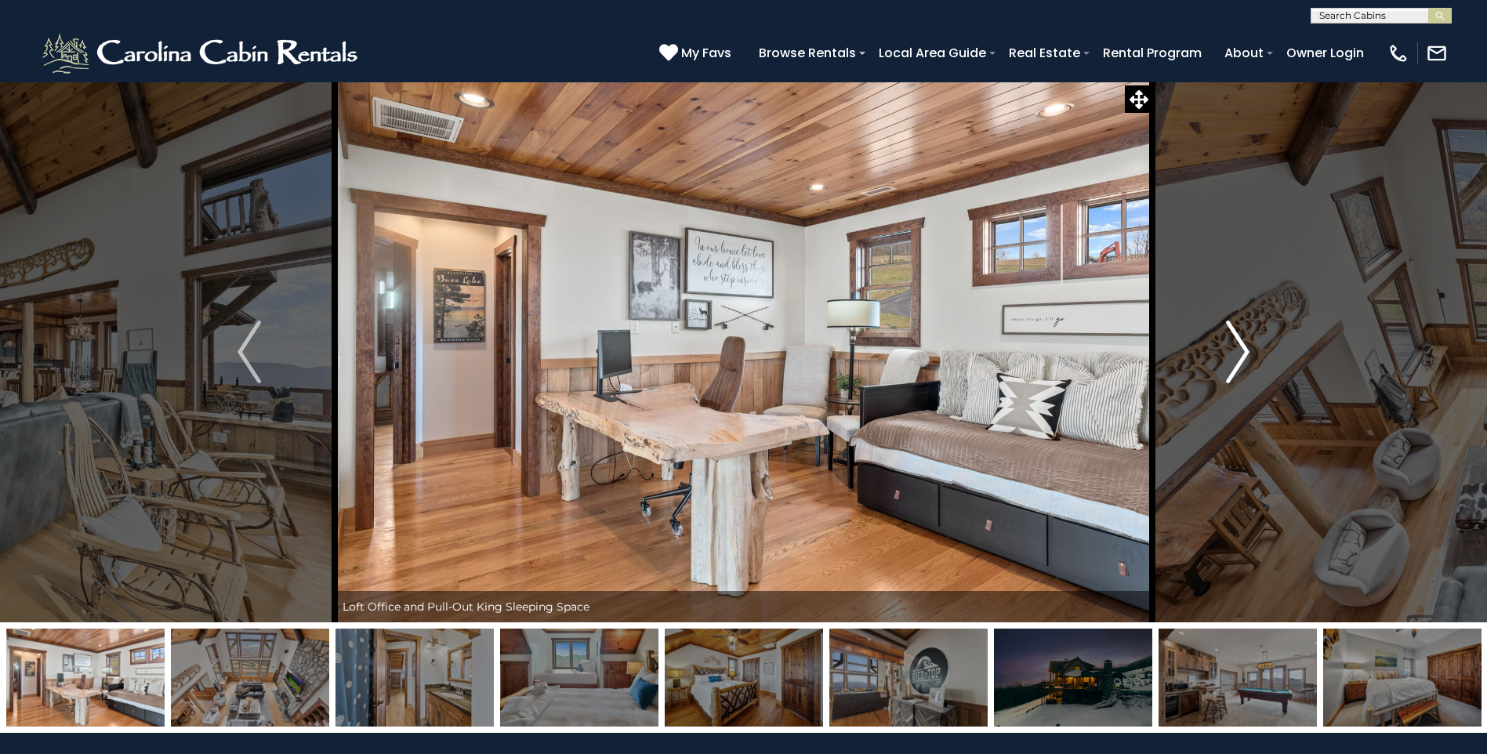
click at [1217, 351] on button "Next" at bounding box center [1238, 352] width 171 height 541
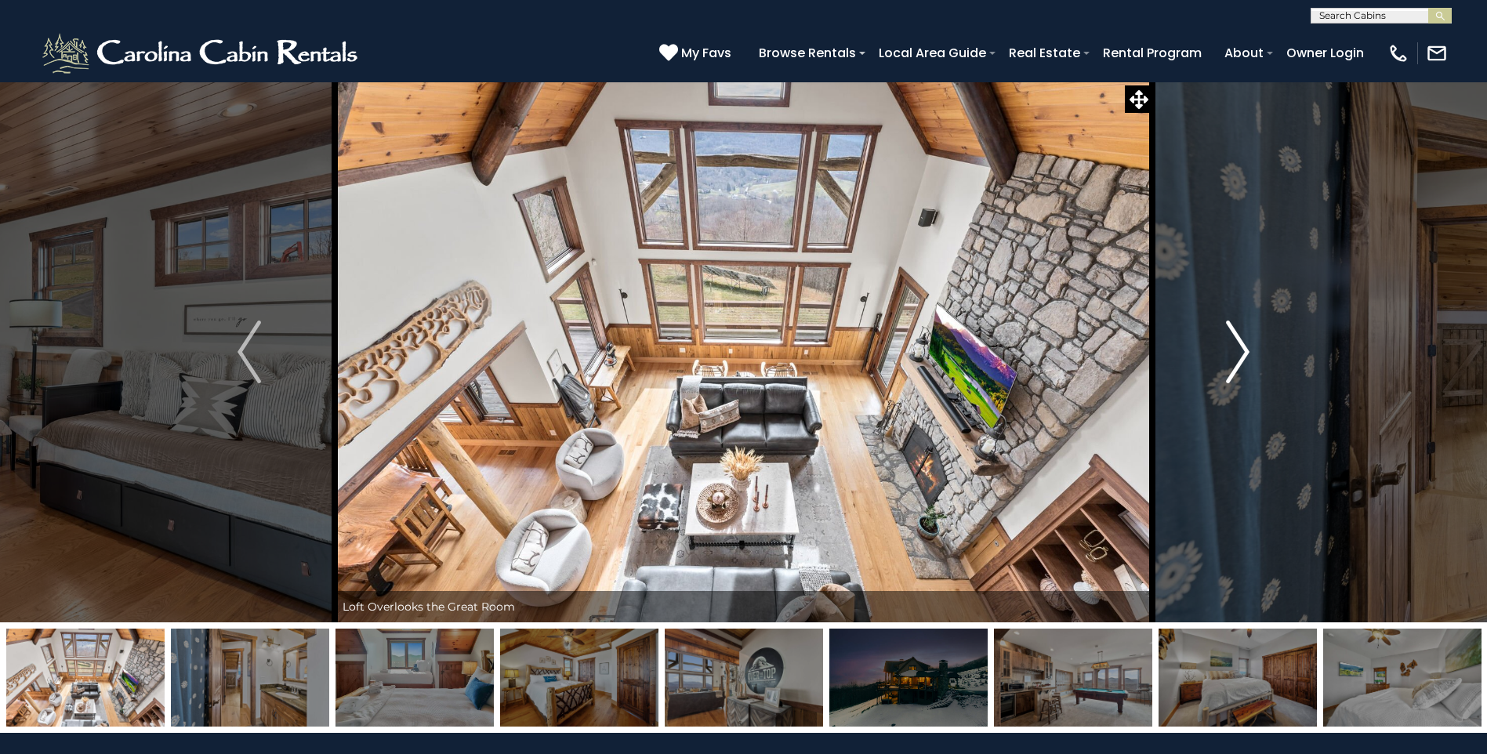
click at [1216, 350] on button "Next" at bounding box center [1238, 352] width 171 height 541
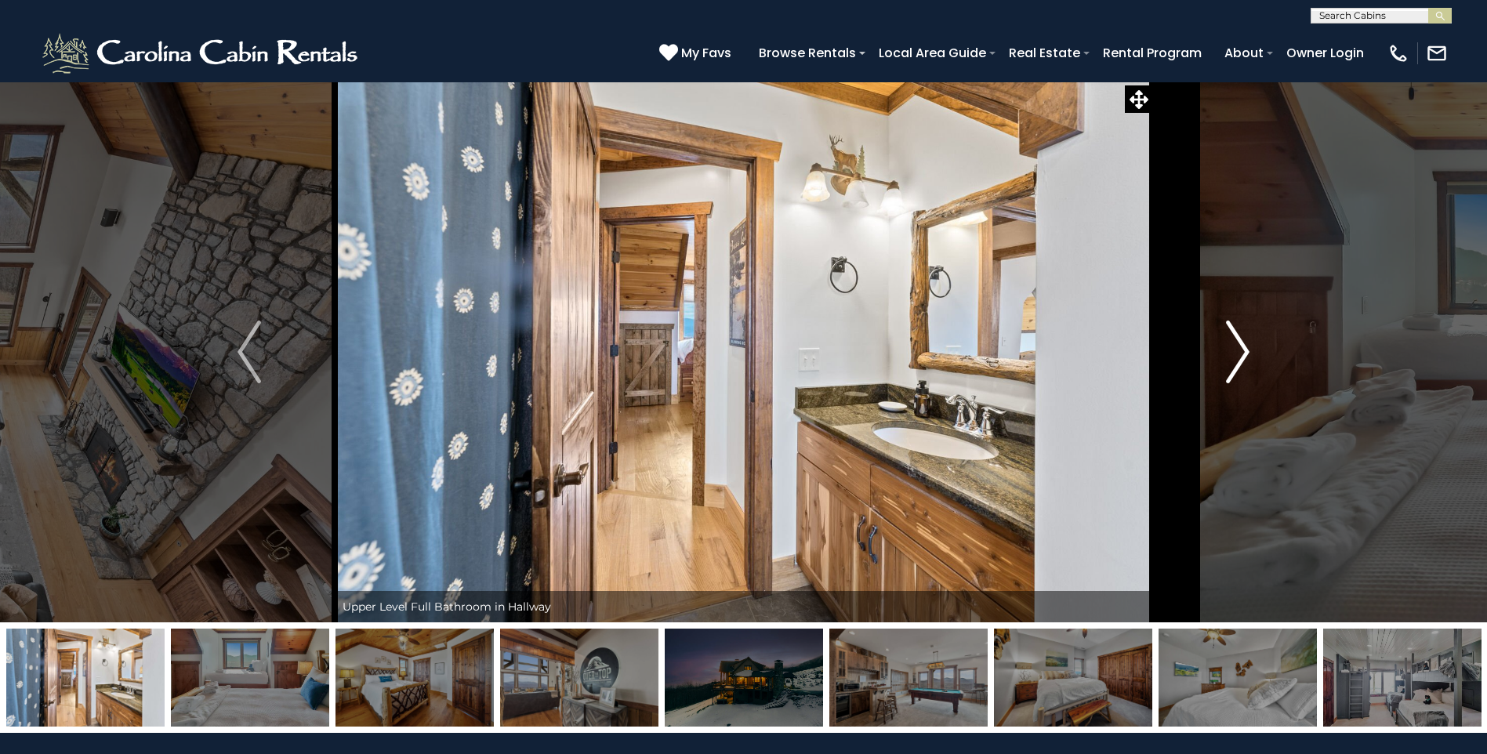
click at [1216, 350] on button "Next" at bounding box center [1238, 352] width 171 height 541
